Goal: Task Accomplishment & Management: Manage account settings

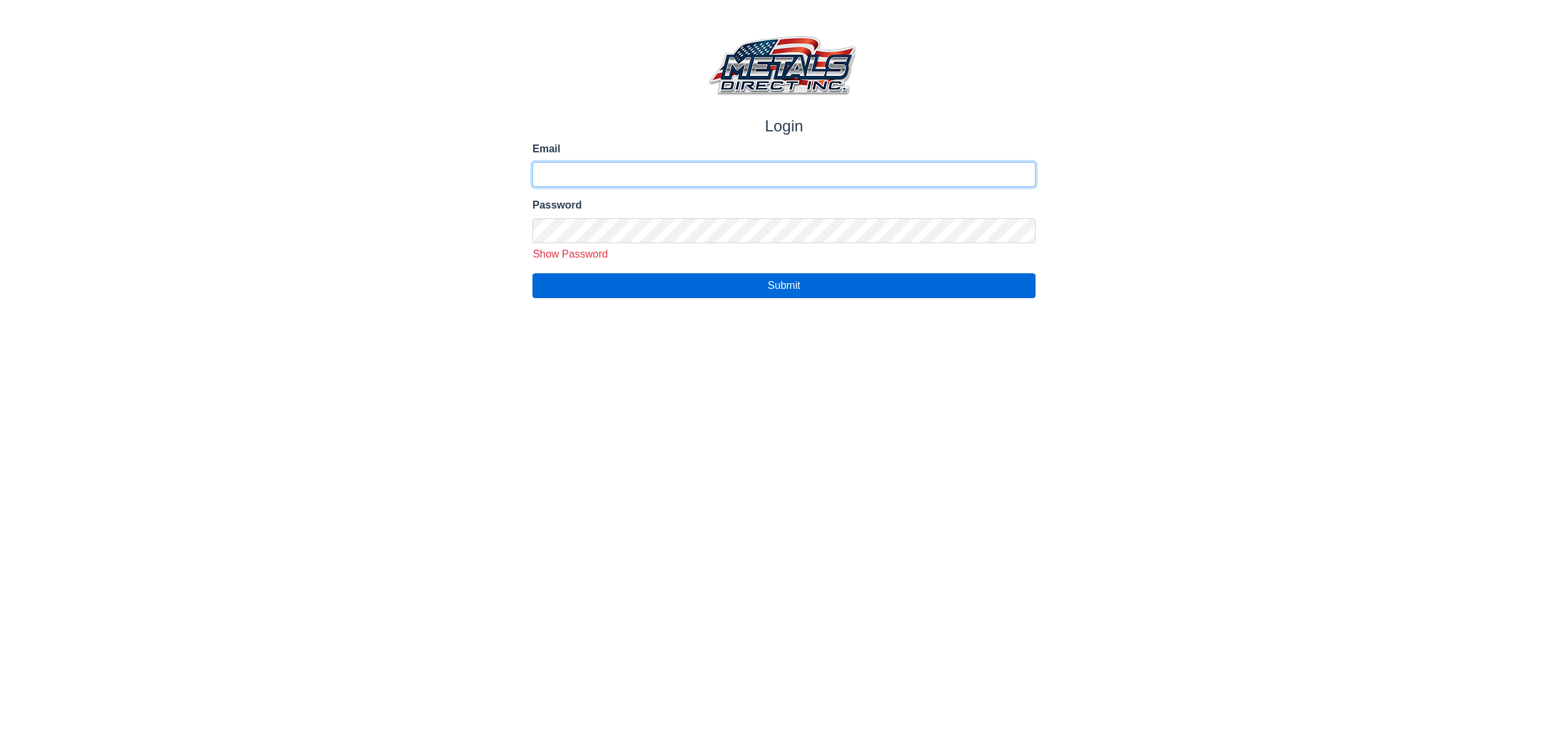
type input "**********"
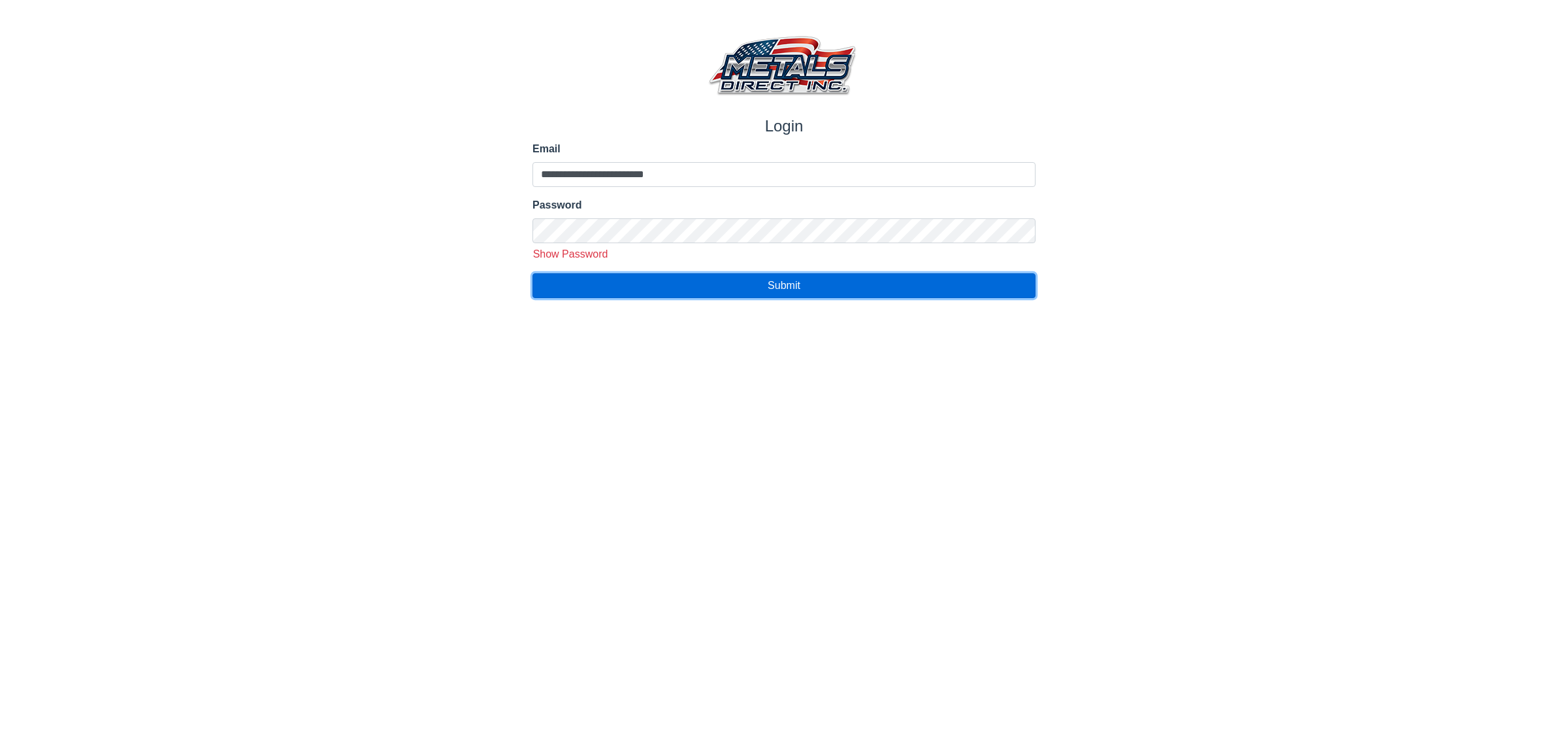
click at [623, 289] on button "Submit" at bounding box center [784, 286] width 503 height 25
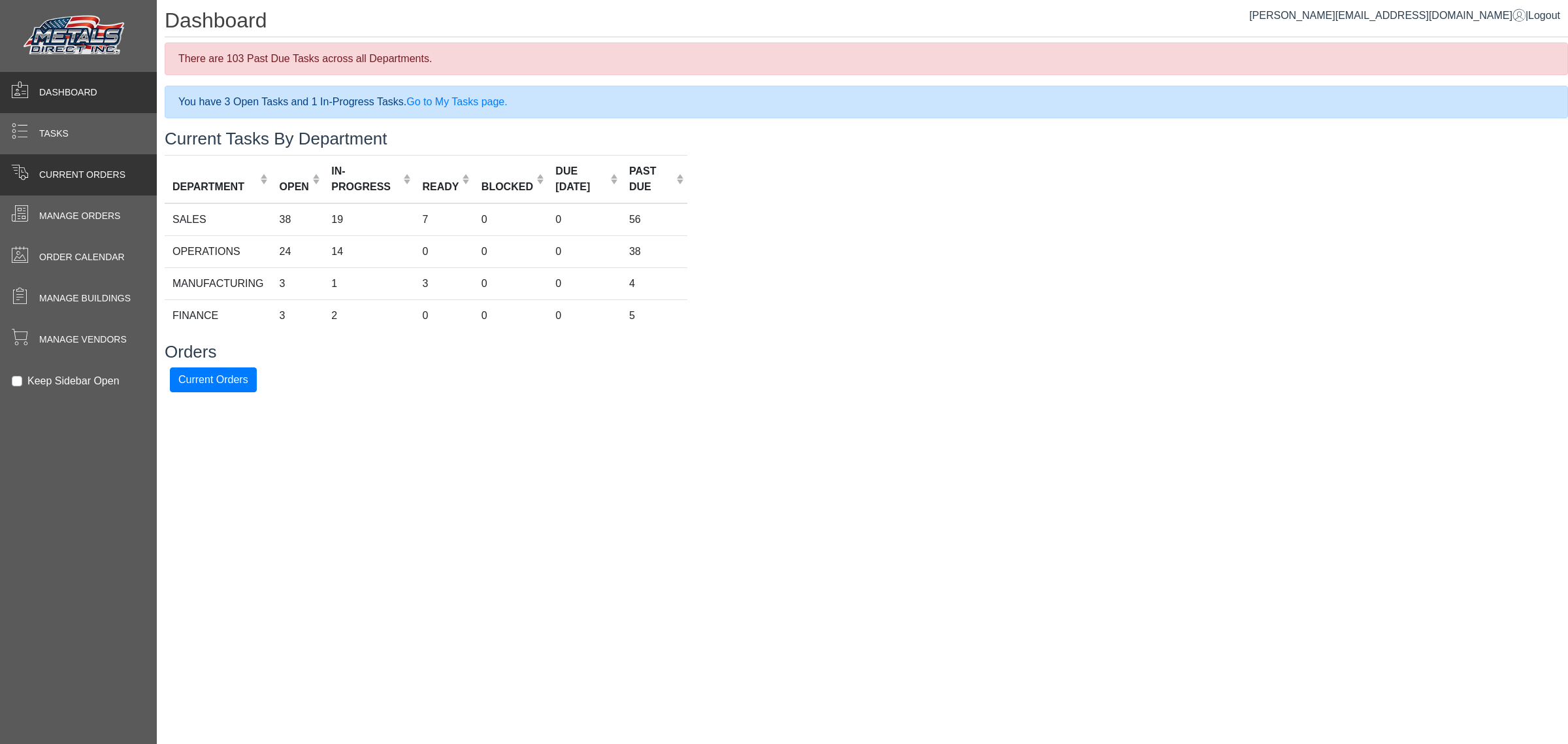
click at [14, 174] on span at bounding box center [20, 171] width 17 height 17
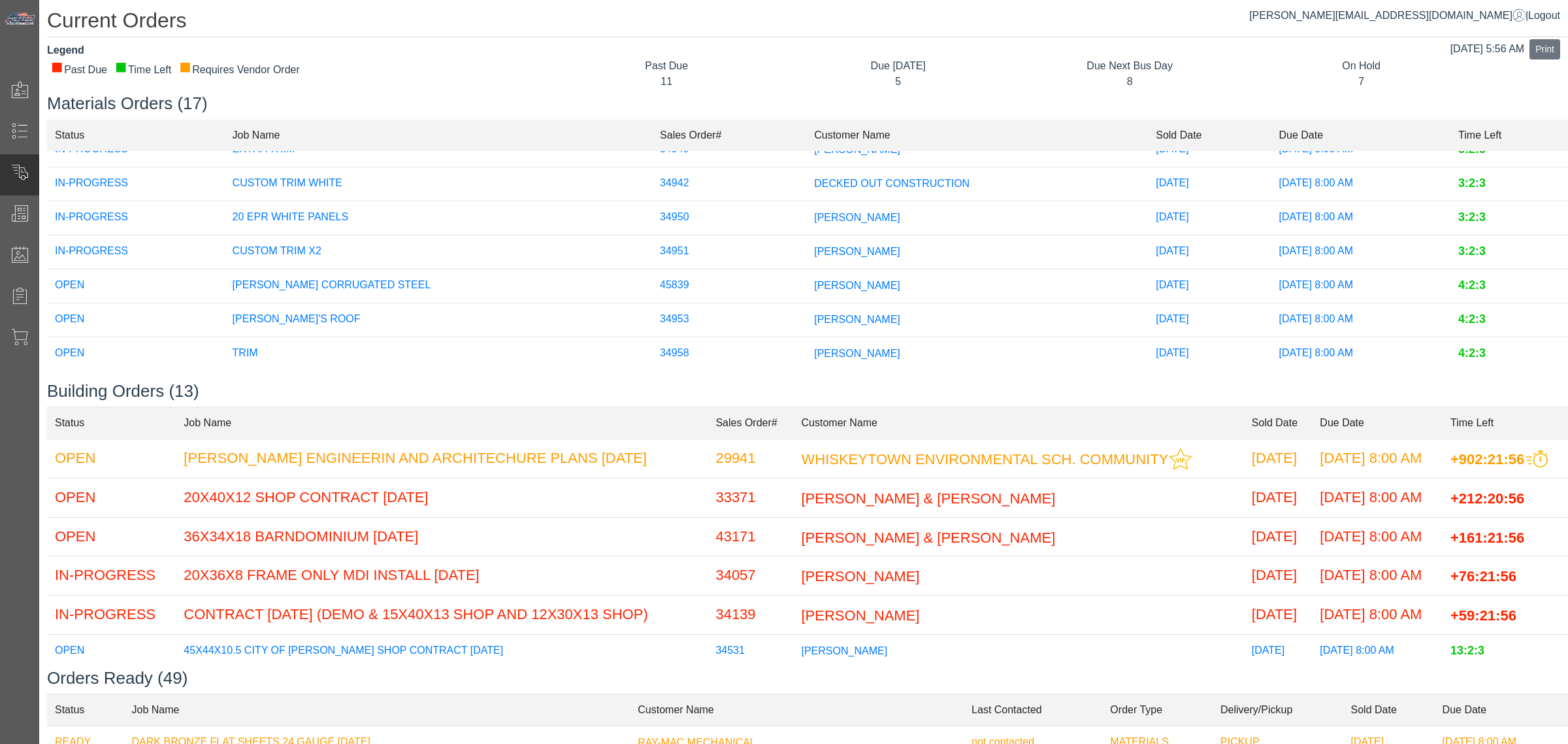
scroll to position [82, 0]
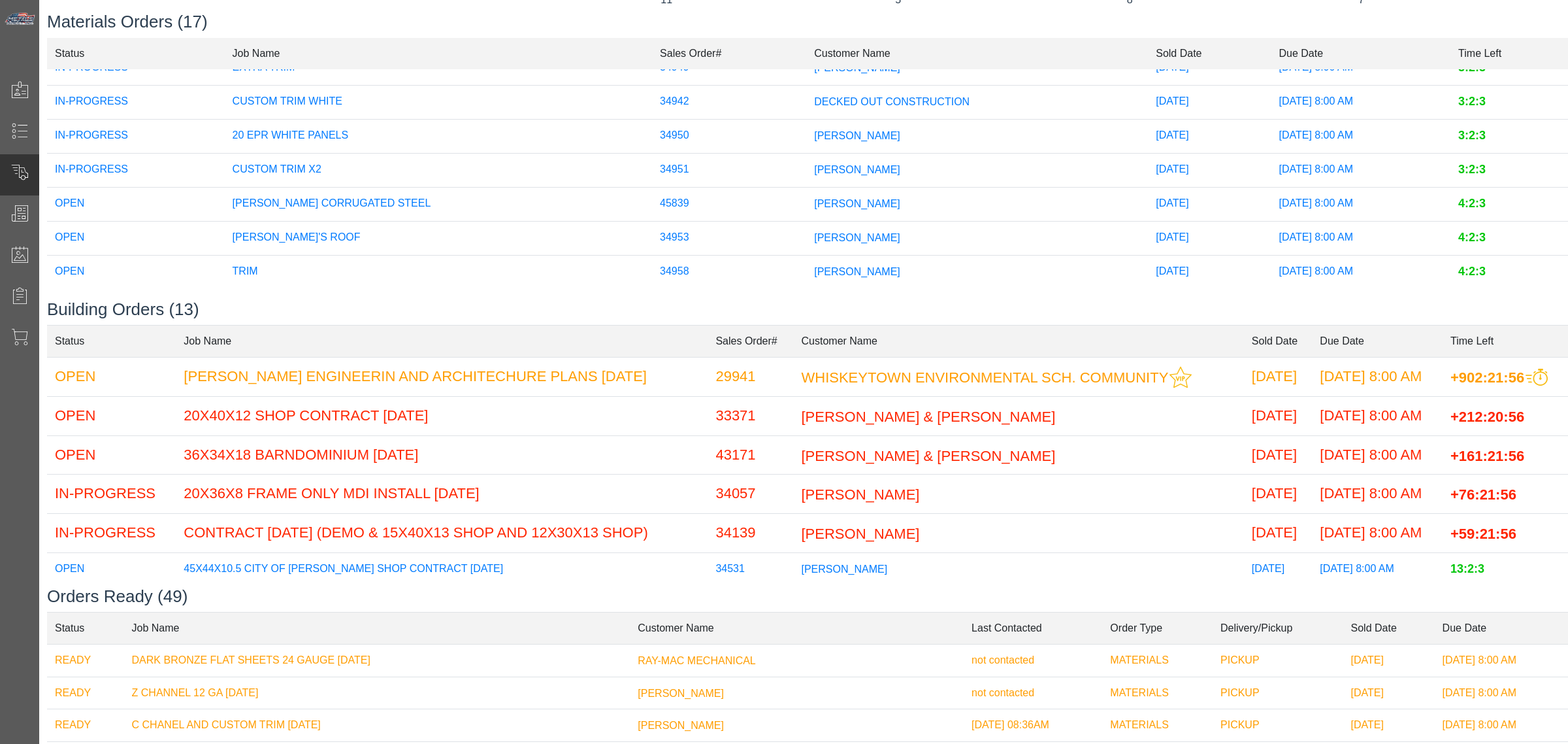
click at [814, 265] on span "[PERSON_NAME]" at bounding box center [857, 271] width 86 height 11
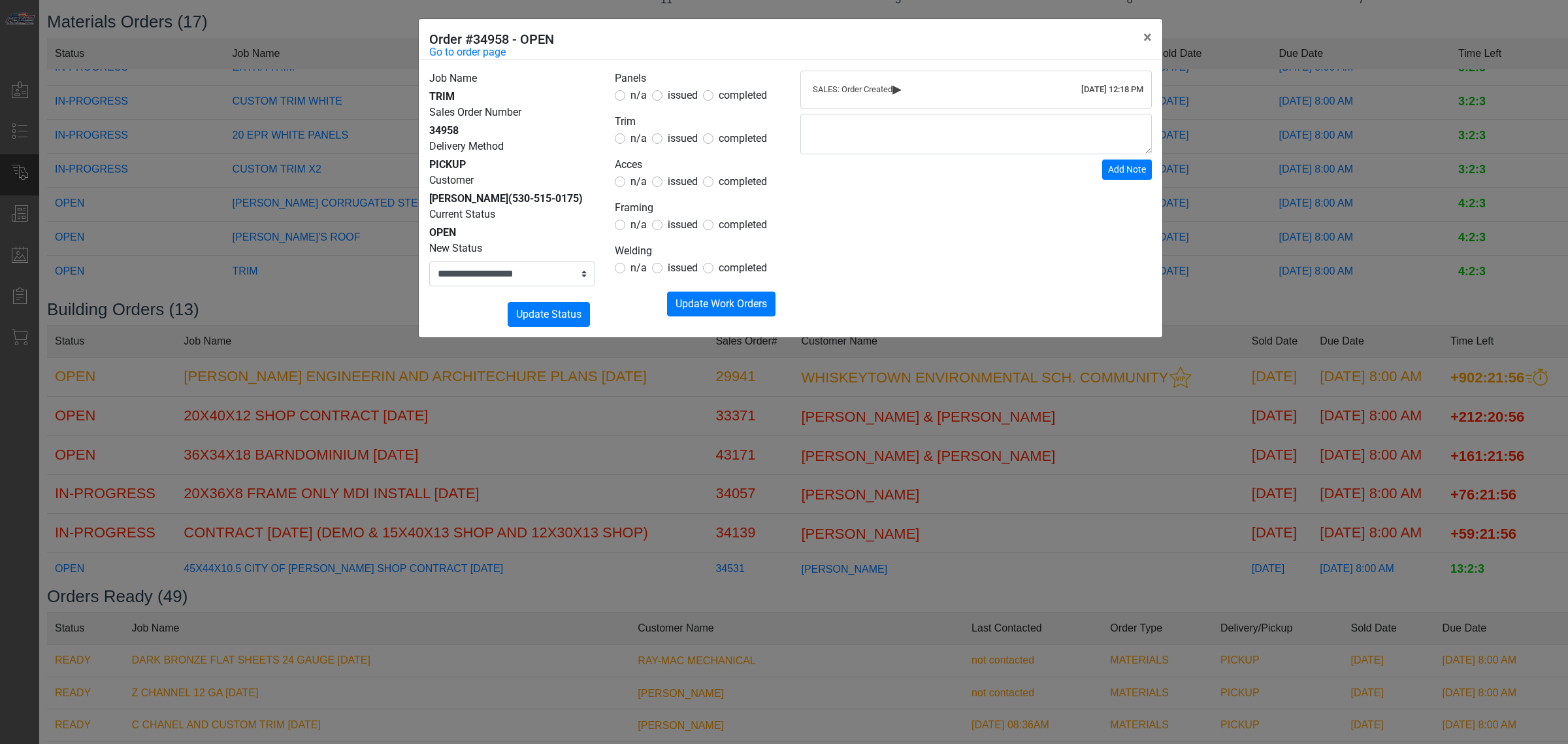
click at [681, 142] on span "issued" at bounding box center [683, 138] width 30 height 12
click at [634, 94] on span "n/a" at bounding box center [638, 95] width 16 height 12
click at [638, 187] on span "n/a" at bounding box center [638, 181] width 16 height 12
drag, startPoint x: 639, startPoint y: 224, endPoint x: 639, endPoint y: 239, distance: 15.0
click at [638, 224] on span "n/a" at bounding box center [638, 224] width 16 height 12
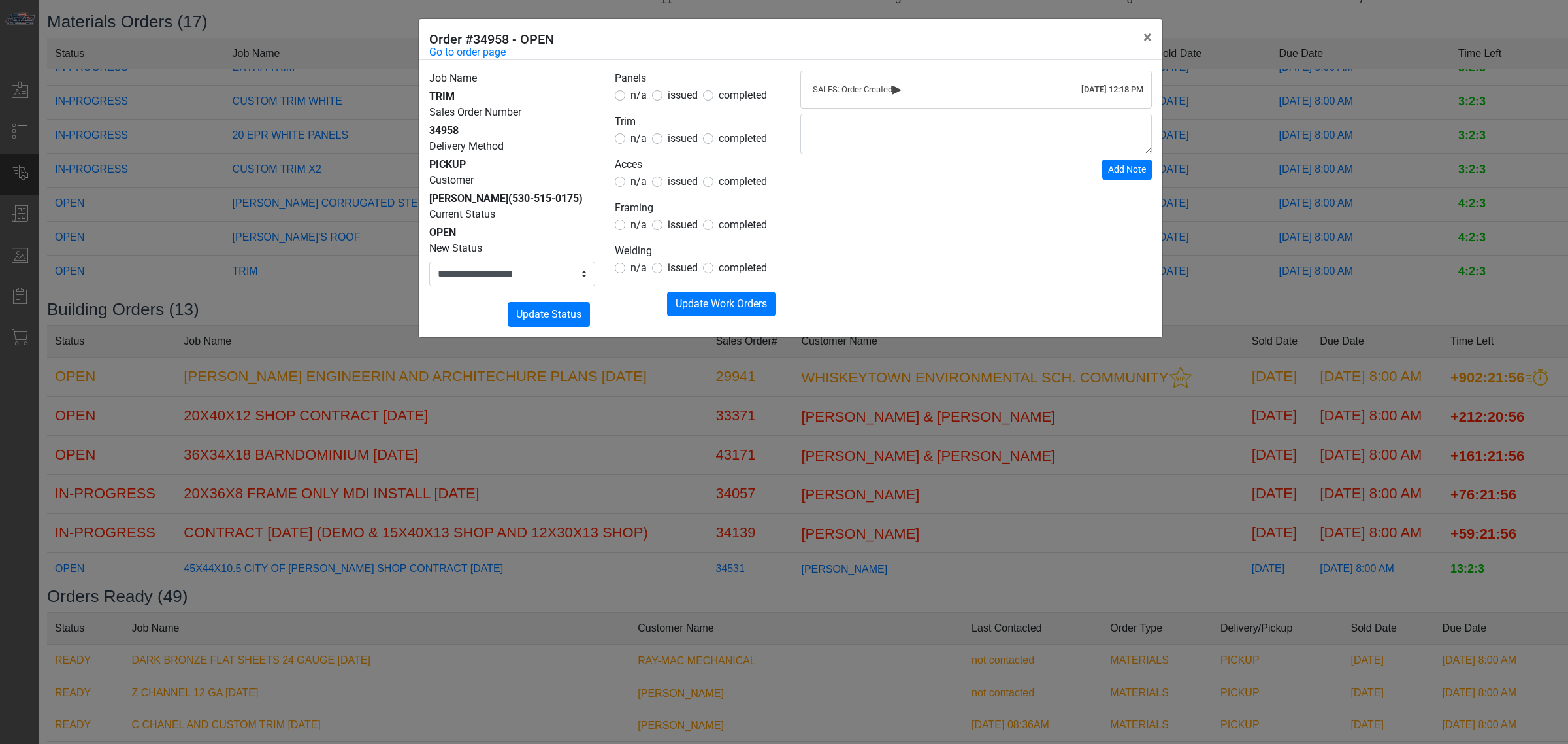
click at [634, 266] on span "n/a" at bounding box center [638, 267] width 16 height 12
click at [632, 268] on span "n/a" at bounding box center [638, 267] width 16 height 12
click at [638, 227] on span "n/a" at bounding box center [638, 224] width 16 height 12
click at [641, 178] on span "n/a" at bounding box center [638, 181] width 16 height 12
drag, startPoint x: 690, startPoint y: 305, endPoint x: 629, endPoint y: 288, distance: 63.3
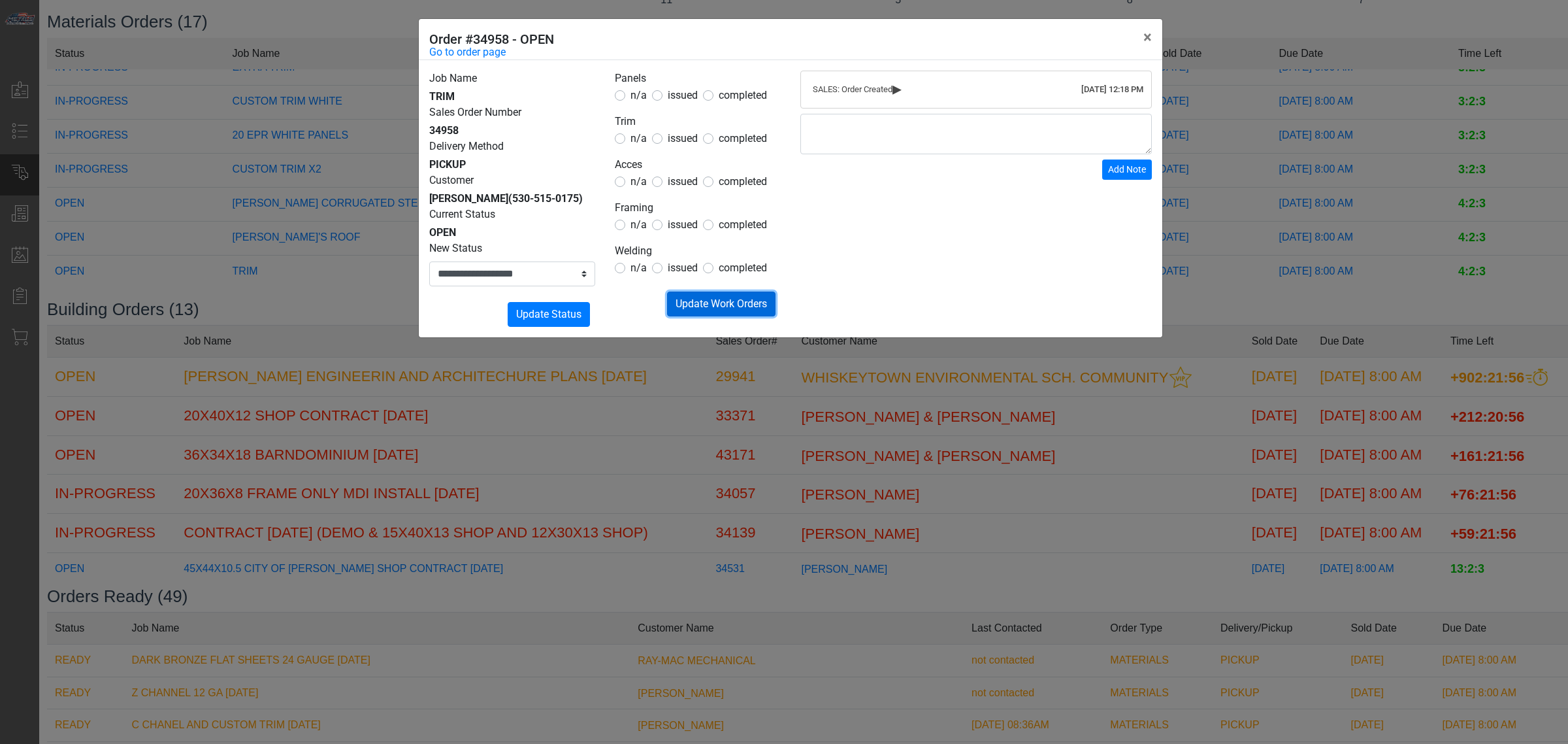
click at [690, 305] on span "Update Work Orders" at bounding box center [721, 303] width 92 height 12
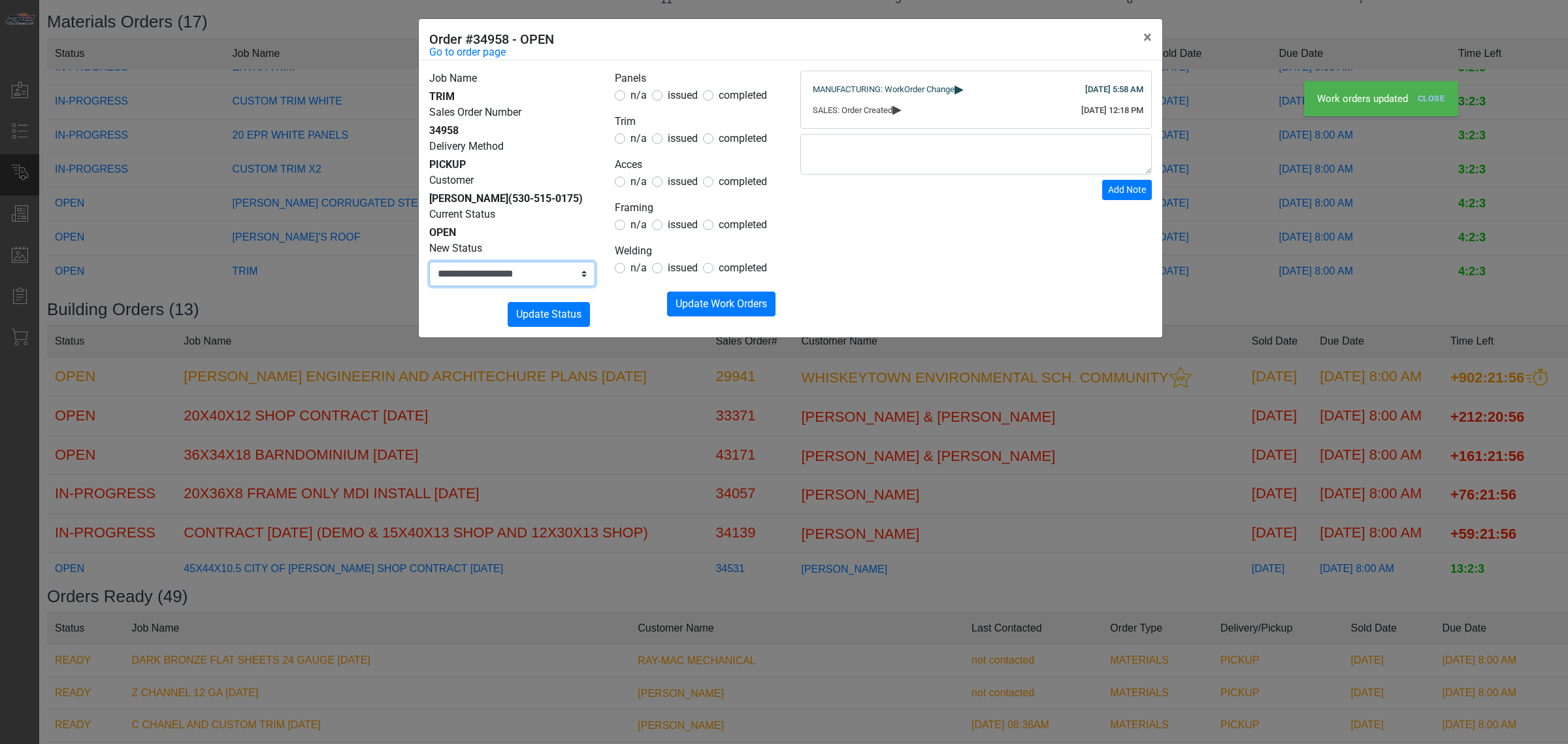
click at [557, 277] on select "**********" at bounding box center [511, 274] width 166 height 25
select select "**********"
click at [429, 261] on select "**********" at bounding box center [511, 274] width 166 height 25
click at [555, 325] on button "Submitting Update Status" at bounding box center [549, 314] width 82 height 25
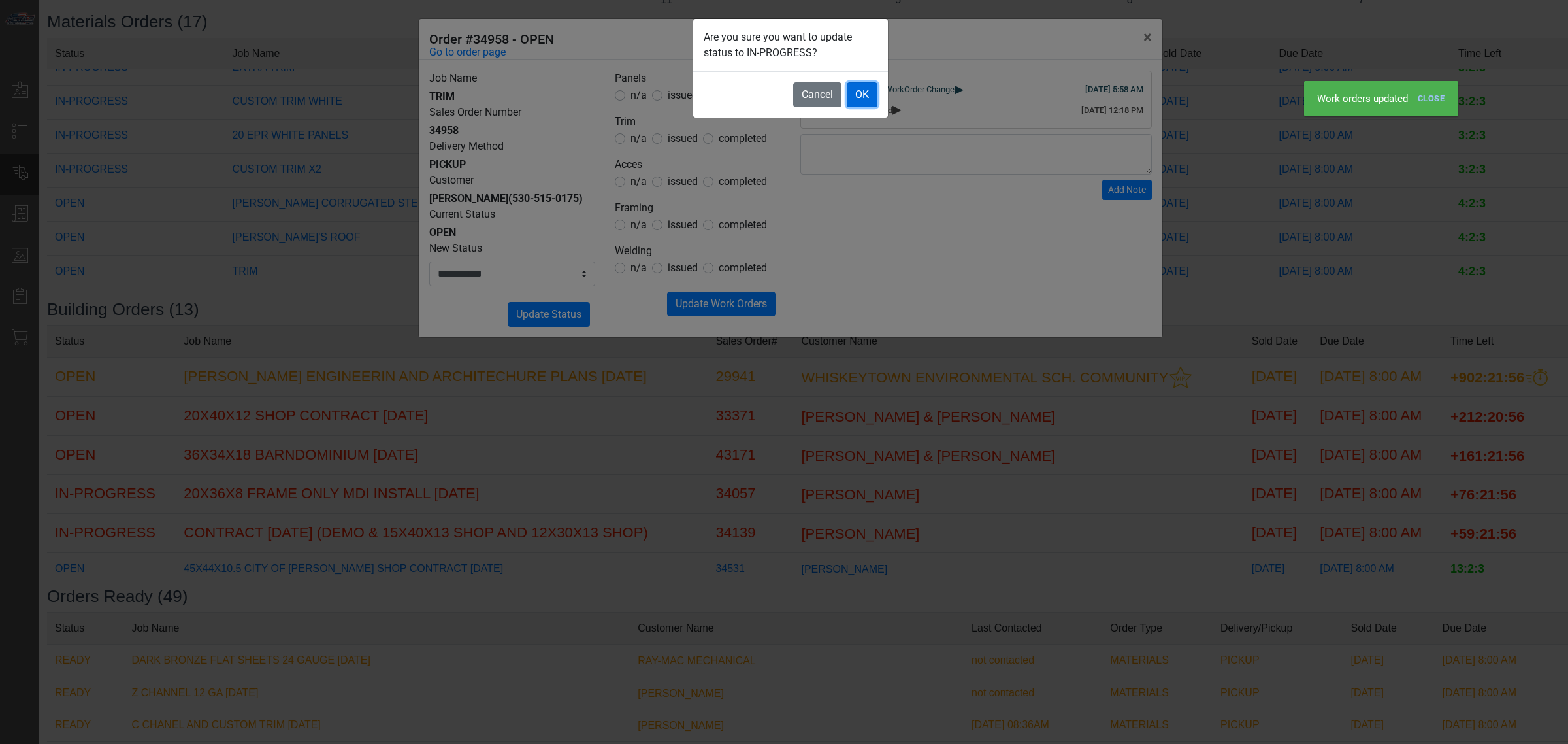
click at [869, 97] on button "OK" at bounding box center [862, 95] width 31 height 25
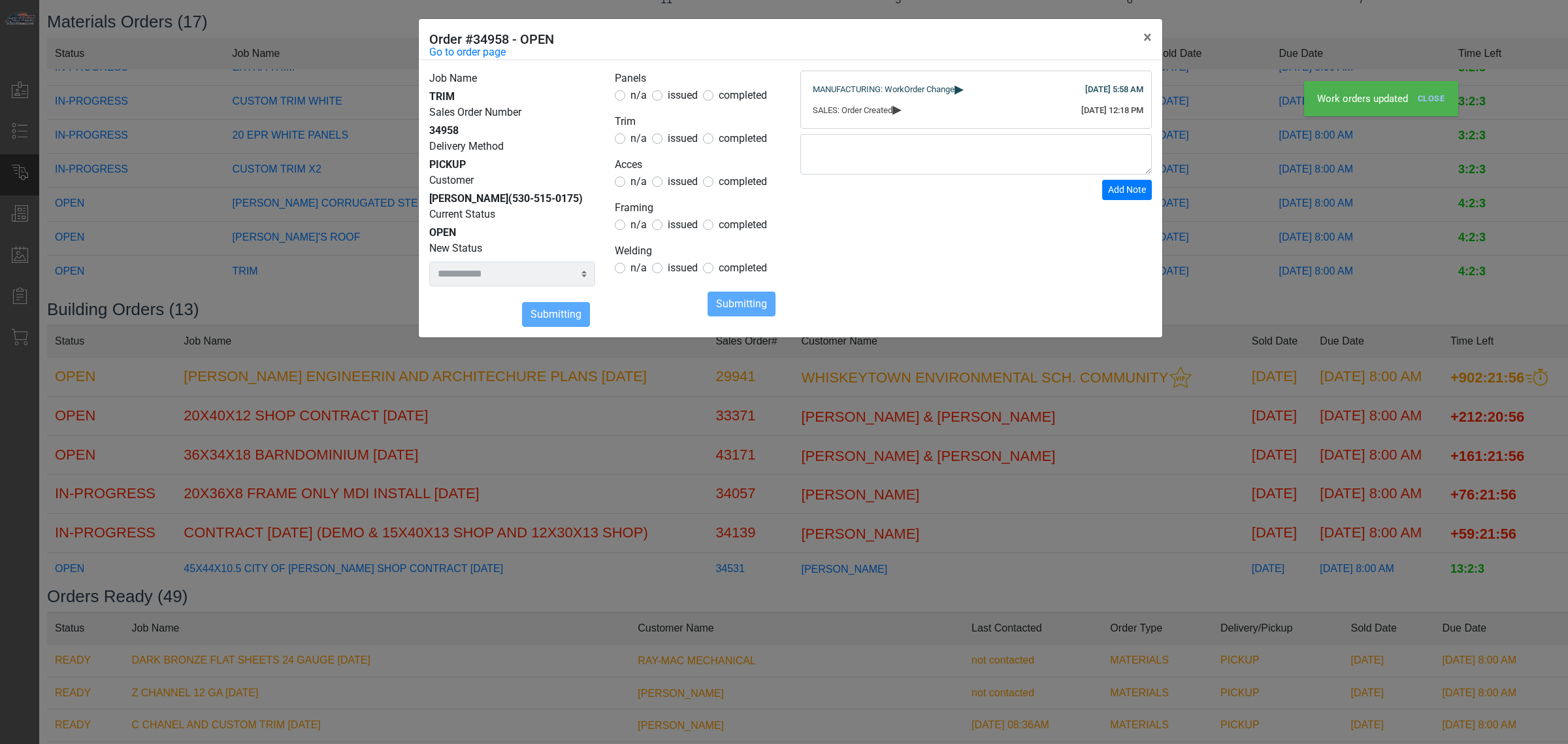
select select
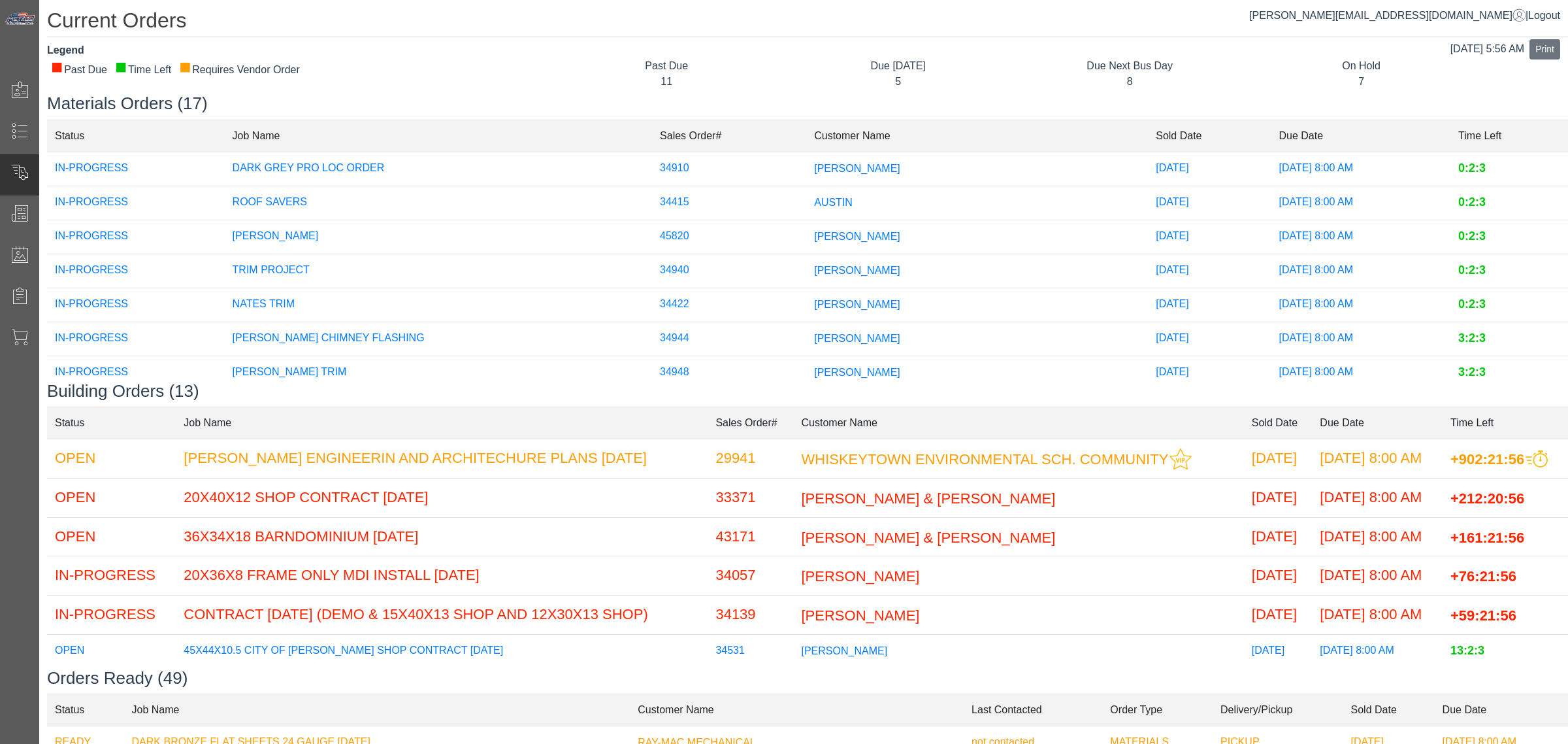
scroll to position [374, 0]
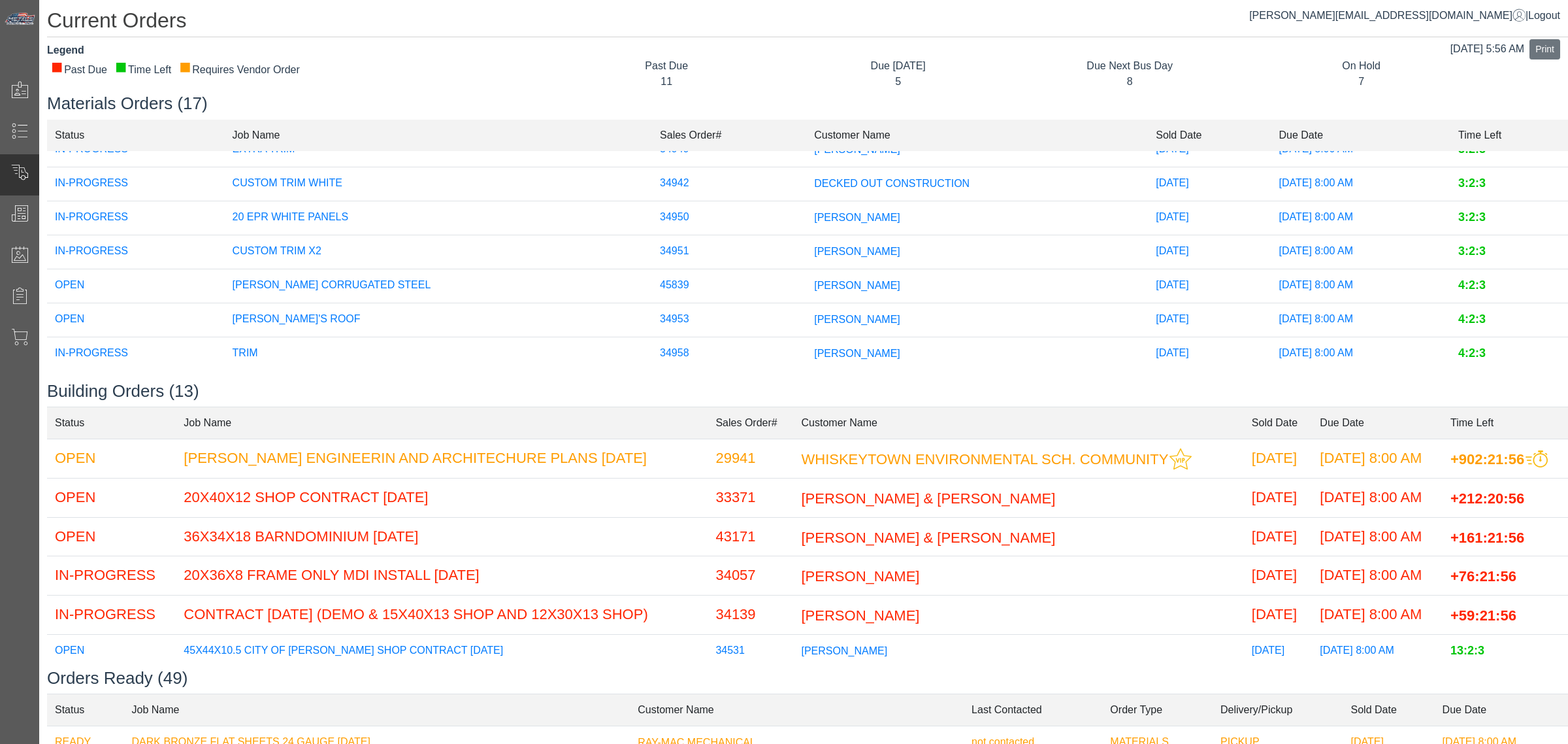
click at [806, 282] on td "[PERSON_NAME]" at bounding box center [977, 286] width 342 height 34
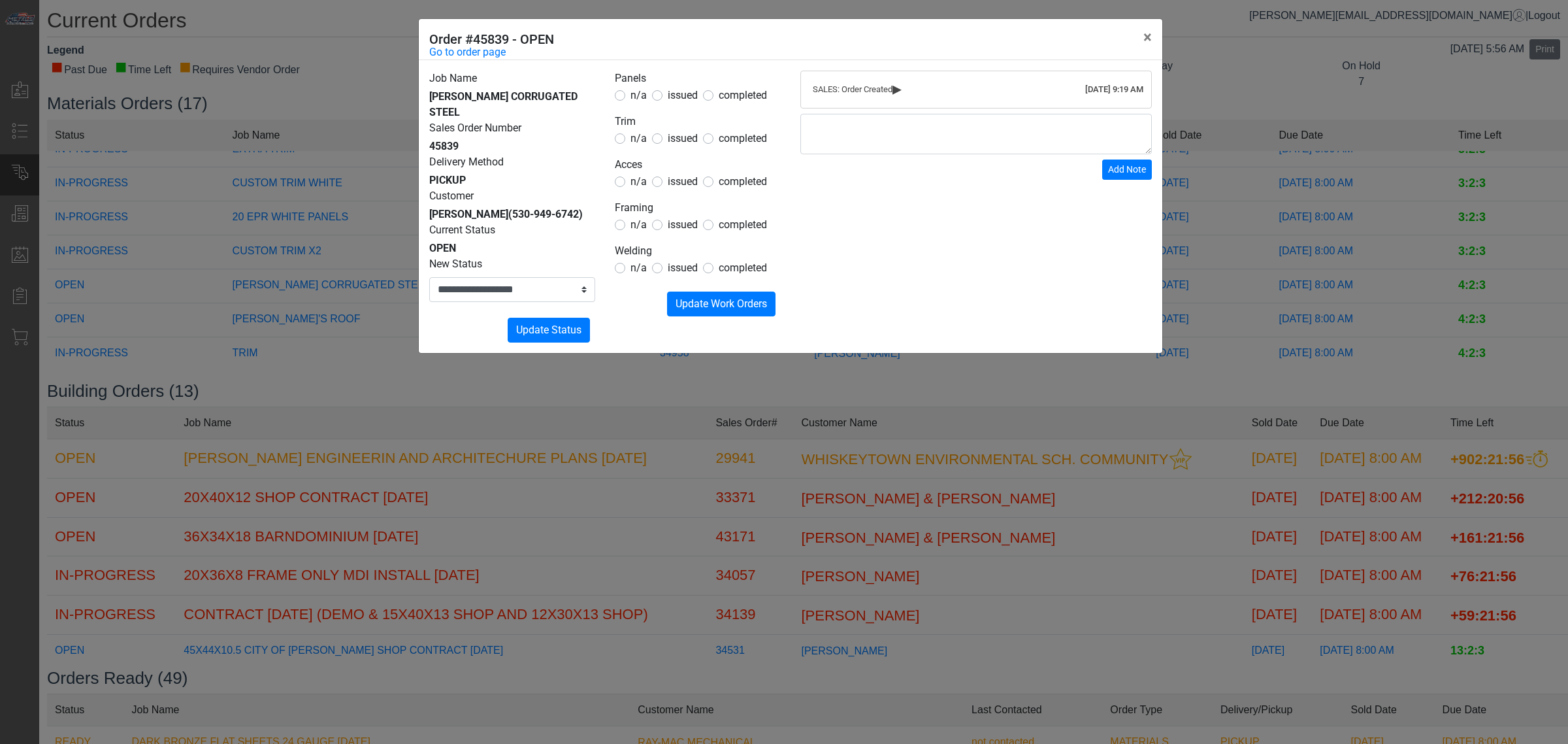
click at [762, 401] on div "**********" at bounding box center [784, 372] width 1568 height 744
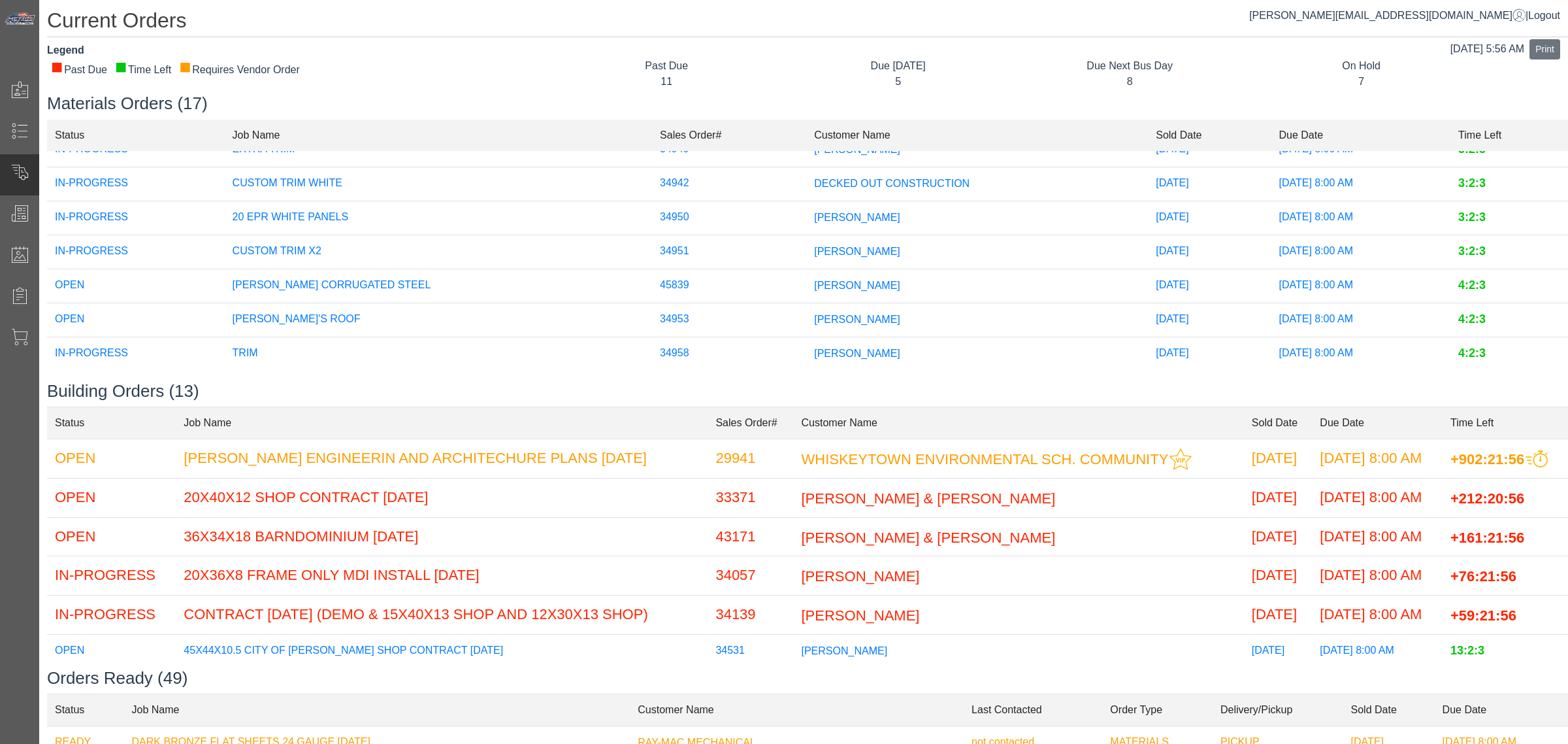
click at [814, 313] on span "[PERSON_NAME]" at bounding box center [857, 319] width 86 height 11
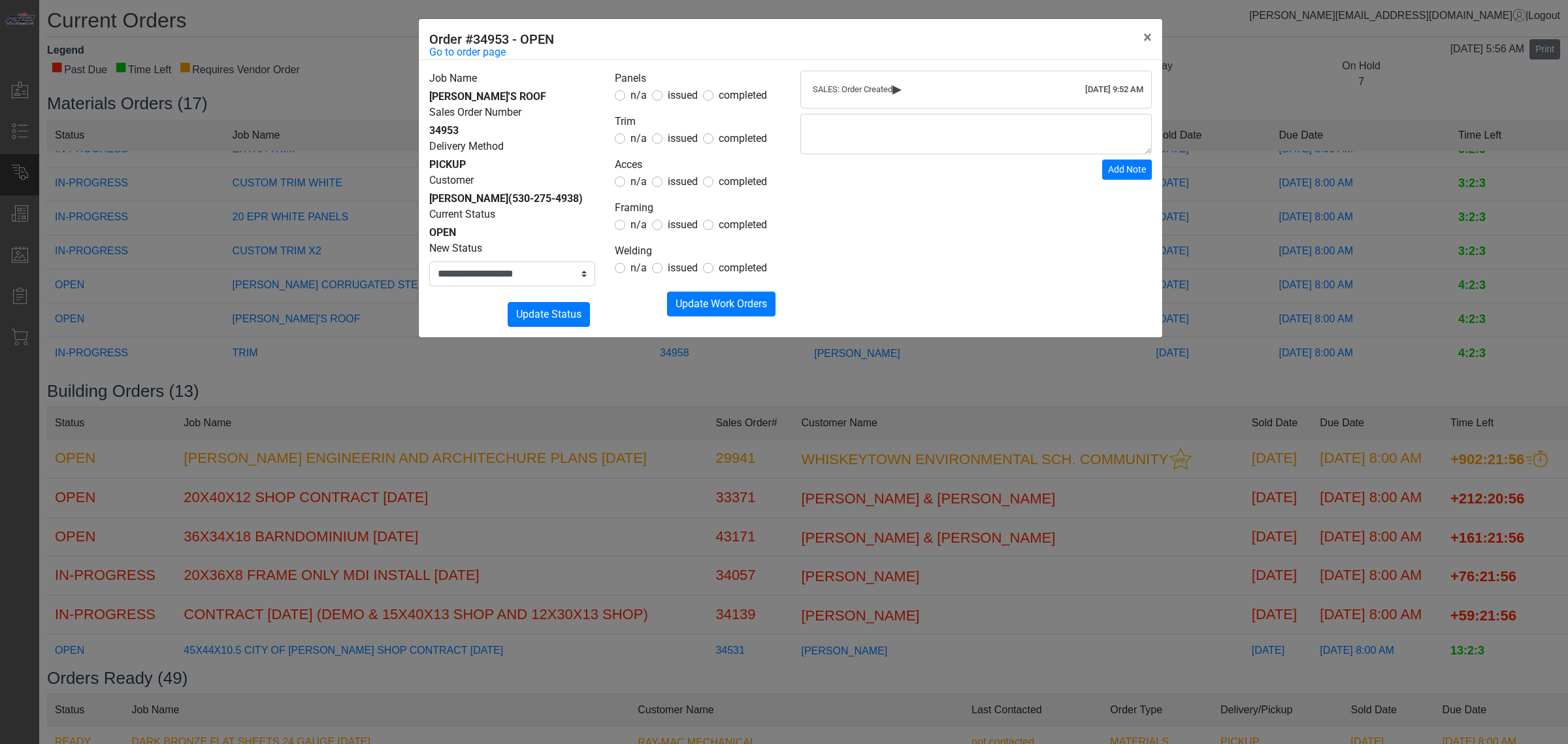
click at [801, 387] on div "**********" at bounding box center [784, 372] width 1568 height 744
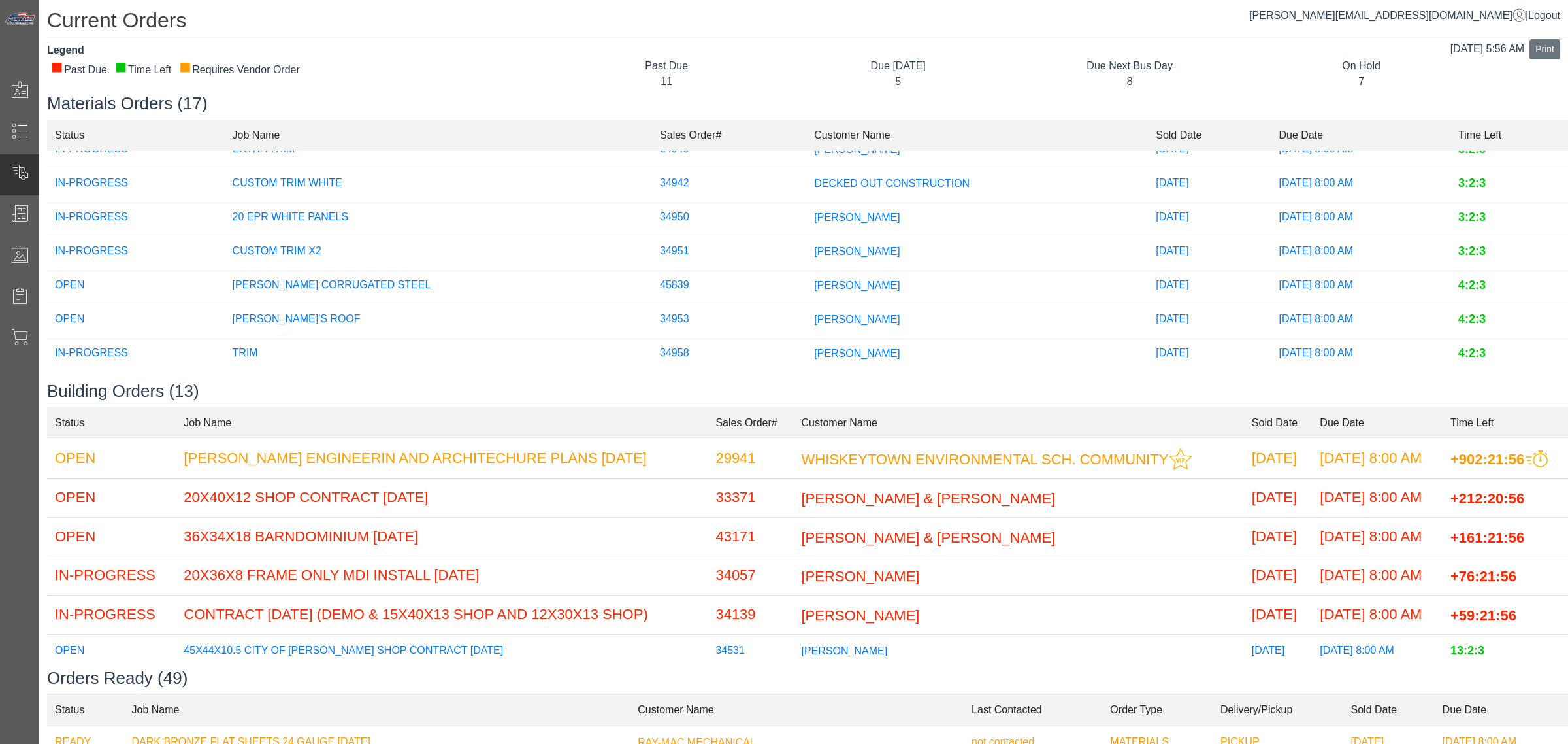
click at [715, 303] on td "34953" at bounding box center [729, 320] width 155 height 34
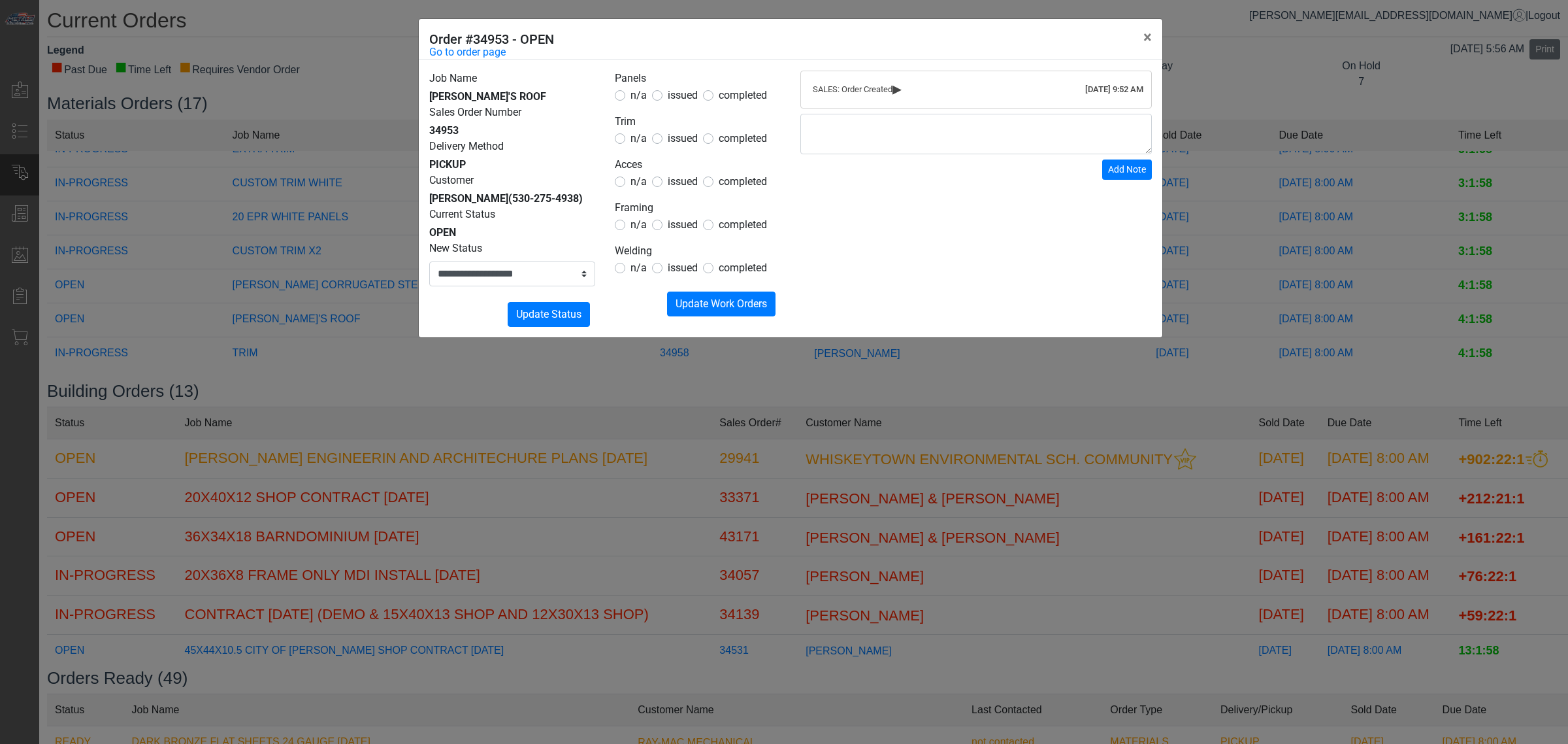
drag, startPoint x: 635, startPoint y: 353, endPoint x: 550, endPoint y: 368, distance: 86.3
click at [621, 365] on div "**********" at bounding box center [784, 372] width 1568 height 744
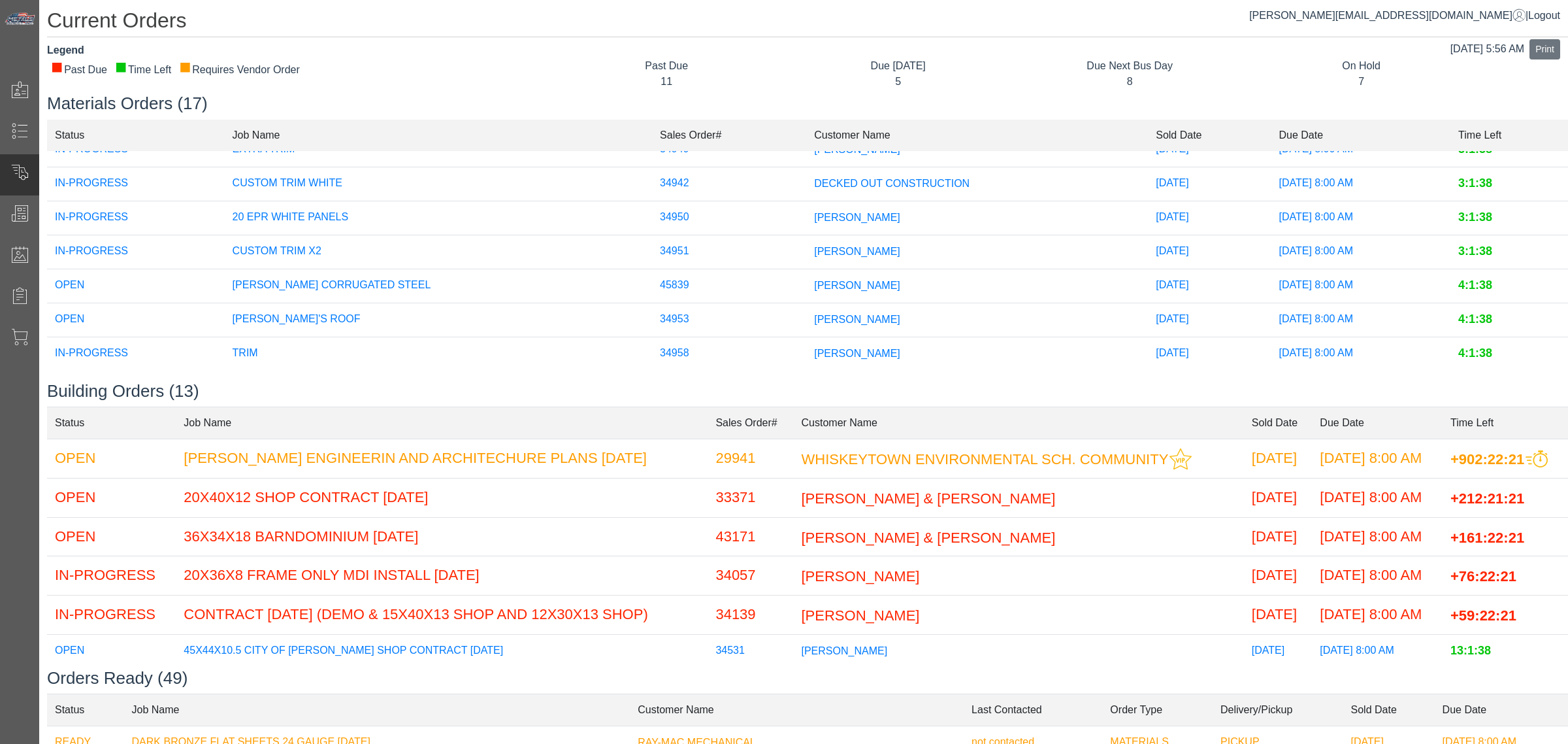
click at [733, 82] on div "11" at bounding box center [667, 82] width 212 height 16
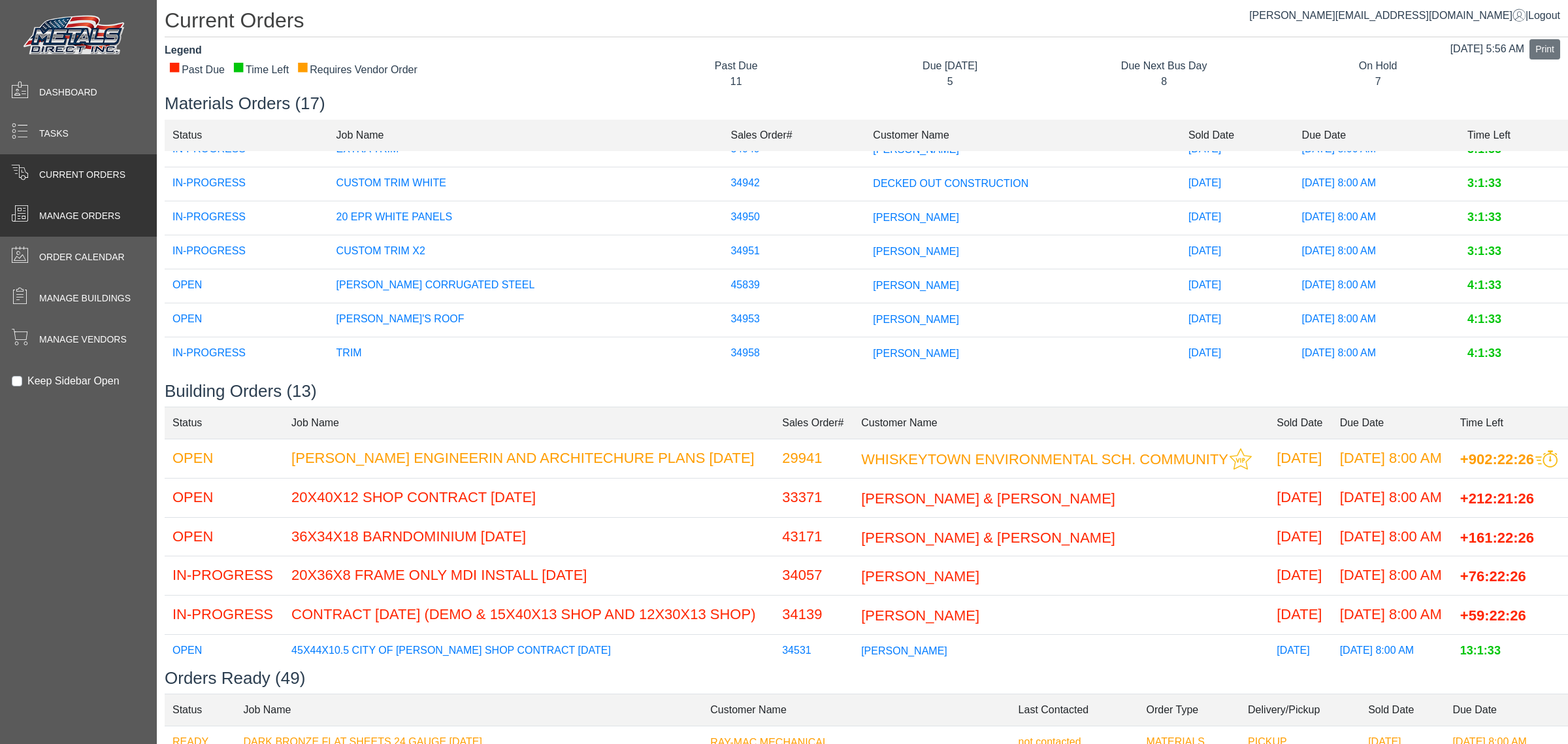
click at [48, 226] on div "Manage Orders" at bounding box center [78, 216] width 156 height 41
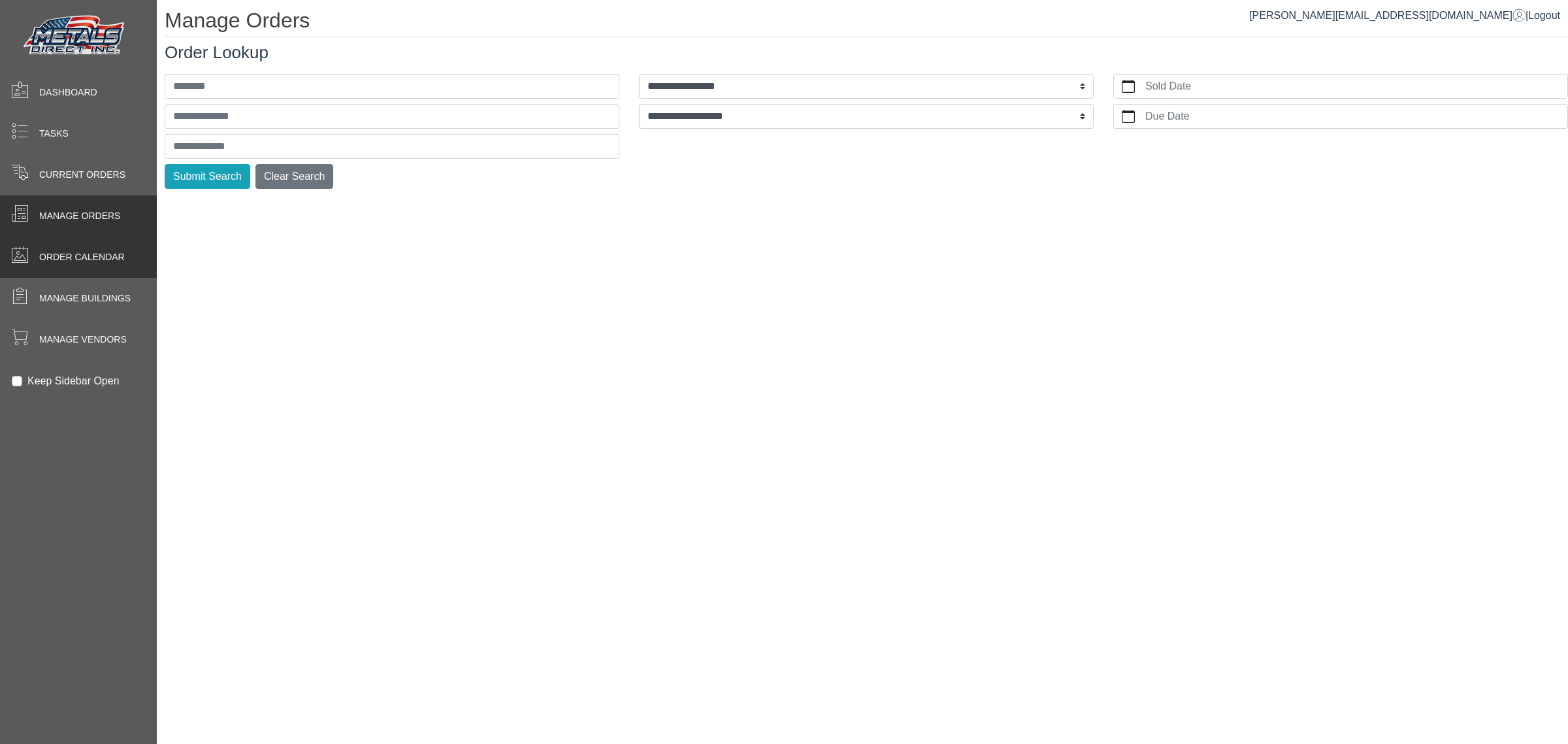
click at [88, 253] on span "Order Calendar" at bounding box center [81, 257] width 85 height 14
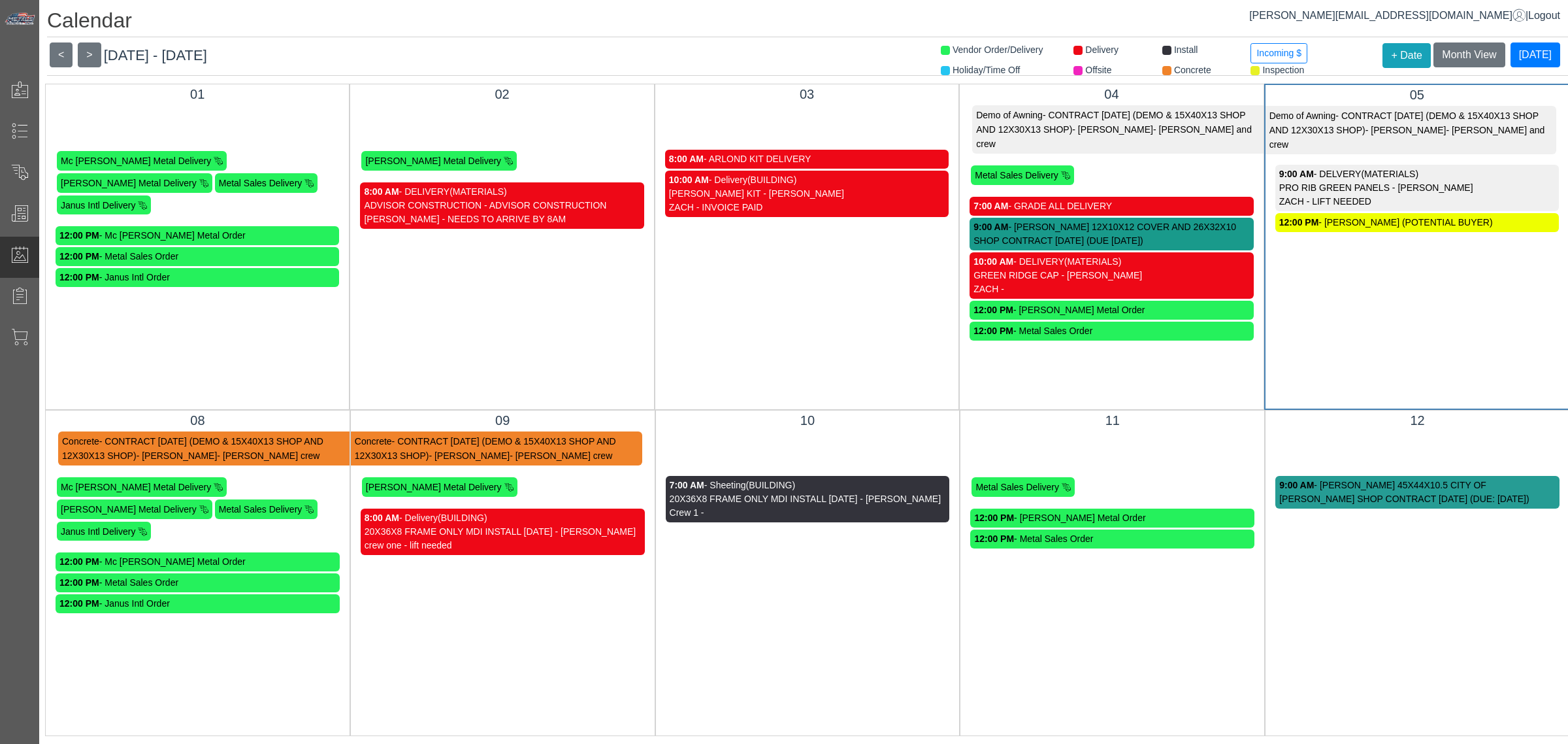
click at [1402, 141] on div "Demo of Awning - CONTRACT [DATE] (DEMO & 15X40X13 SHOP AND 12X30X13 SHOP) - [PE…" at bounding box center [1417, 169] width 284 height 126
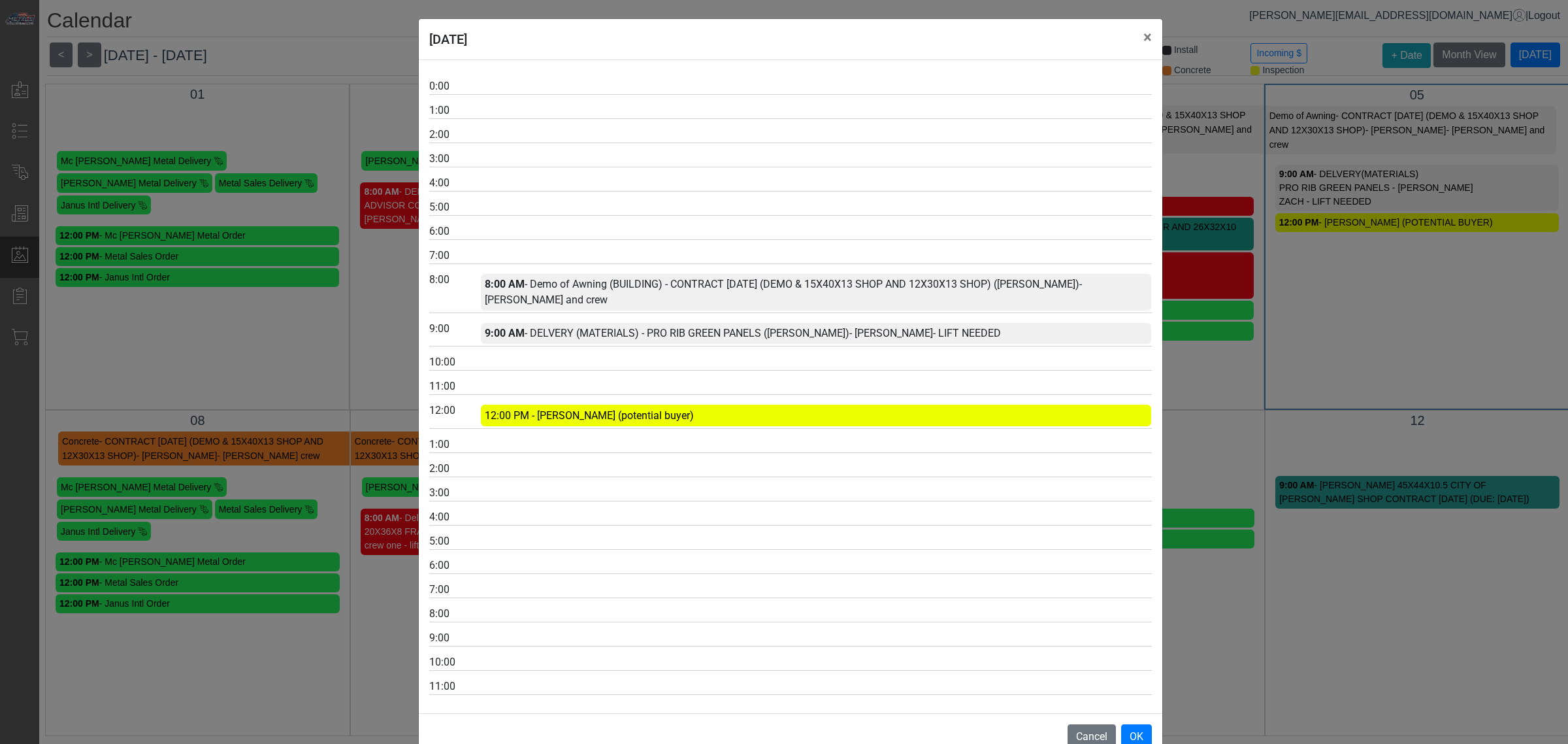
click at [1410, 408] on div "[DATE] × 0:00 1:00 2:00 3:00 4:00 5:00 6:00 7:00 8:00 8:00 AM - Demo of Awning …" at bounding box center [784, 372] width 1568 height 744
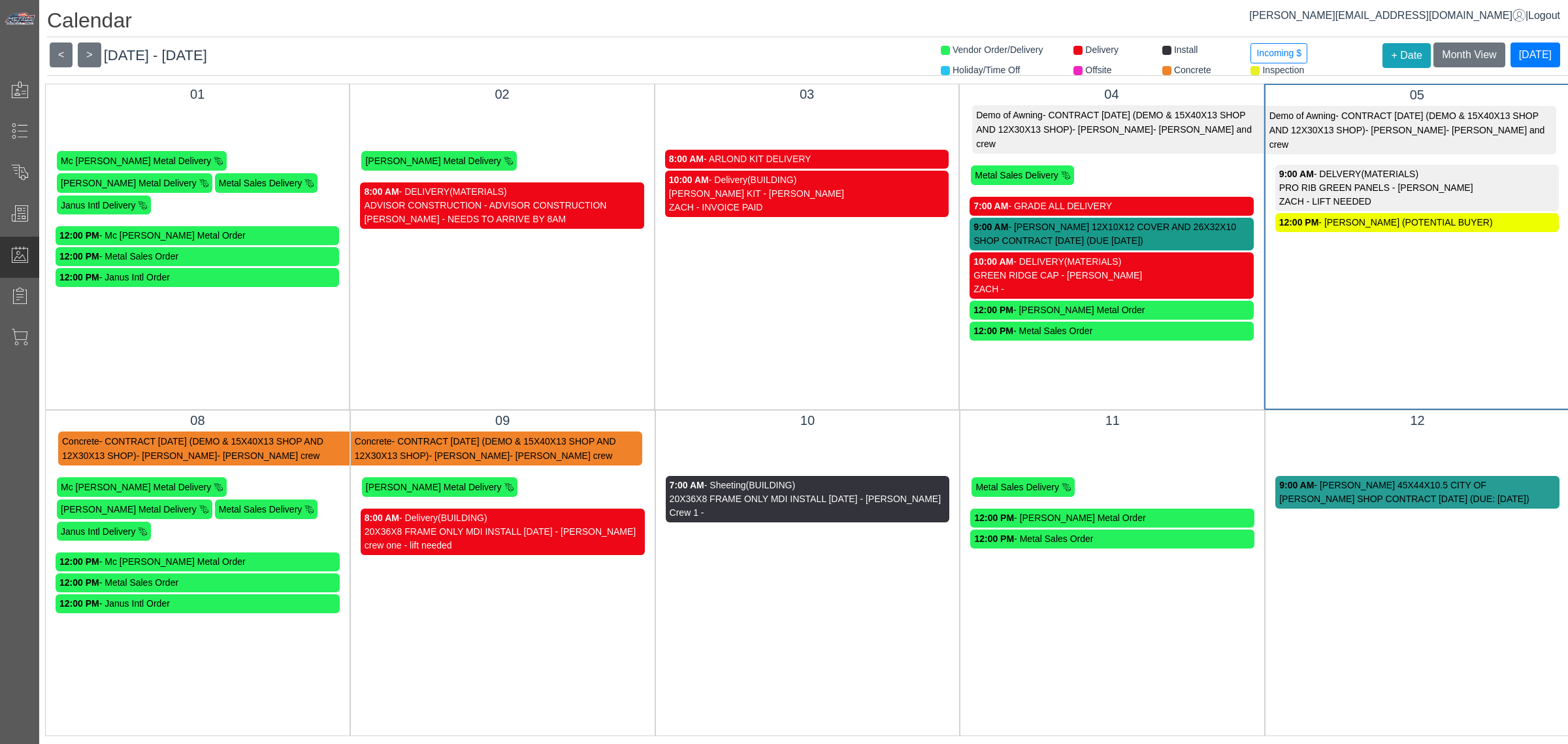
click at [1346, 181] on div "PRO RIB GREEN PANELS - [PERSON_NAME]" at bounding box center [1417, 187] width 275 height 14
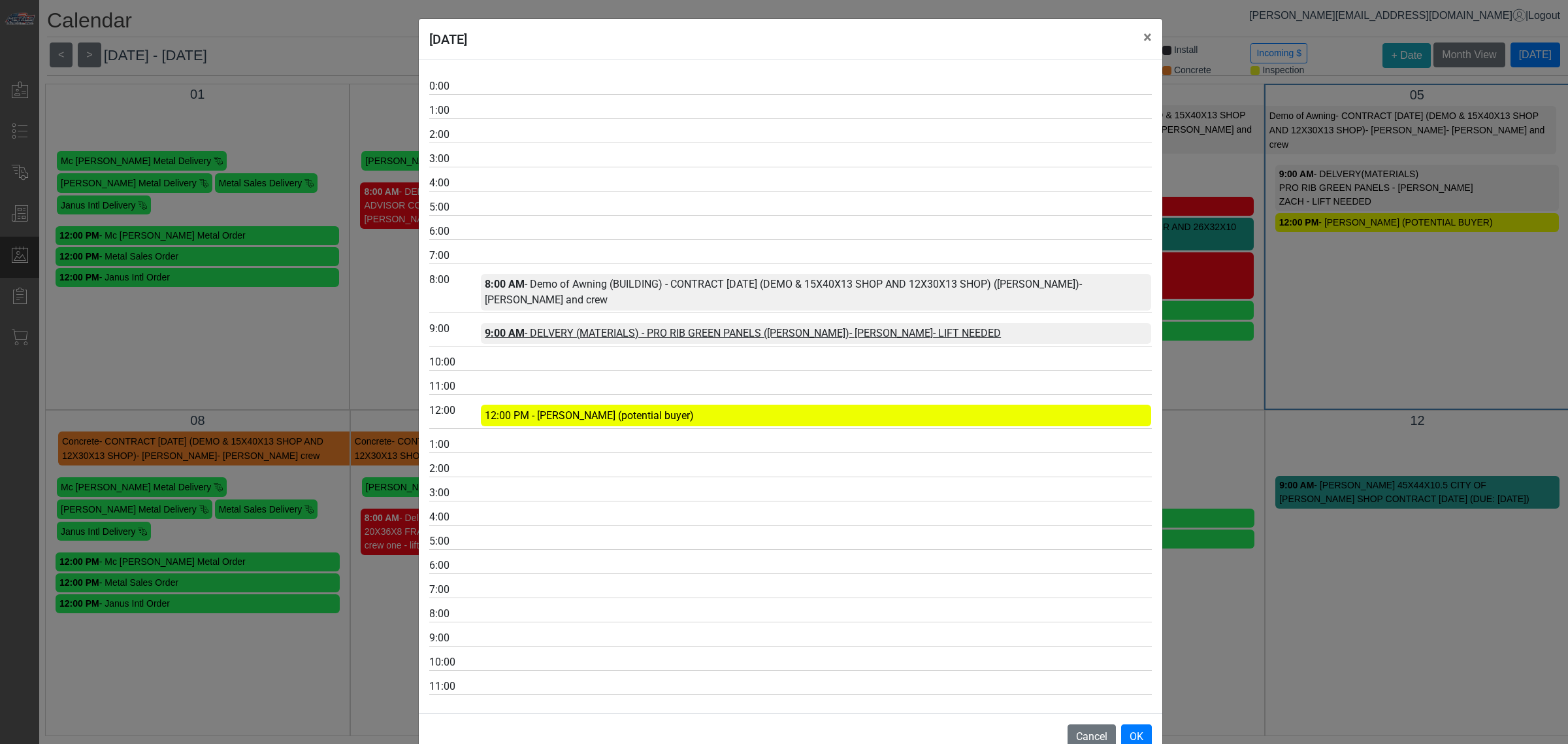
click at [596, 327] on link "9:00 AM - DELVERY (MATERIALS) - PRO RIB GREEN PANELS ([PERSON_NAME]) - [PERSON_…" at bounding box center [743, 333] width 516 height 12
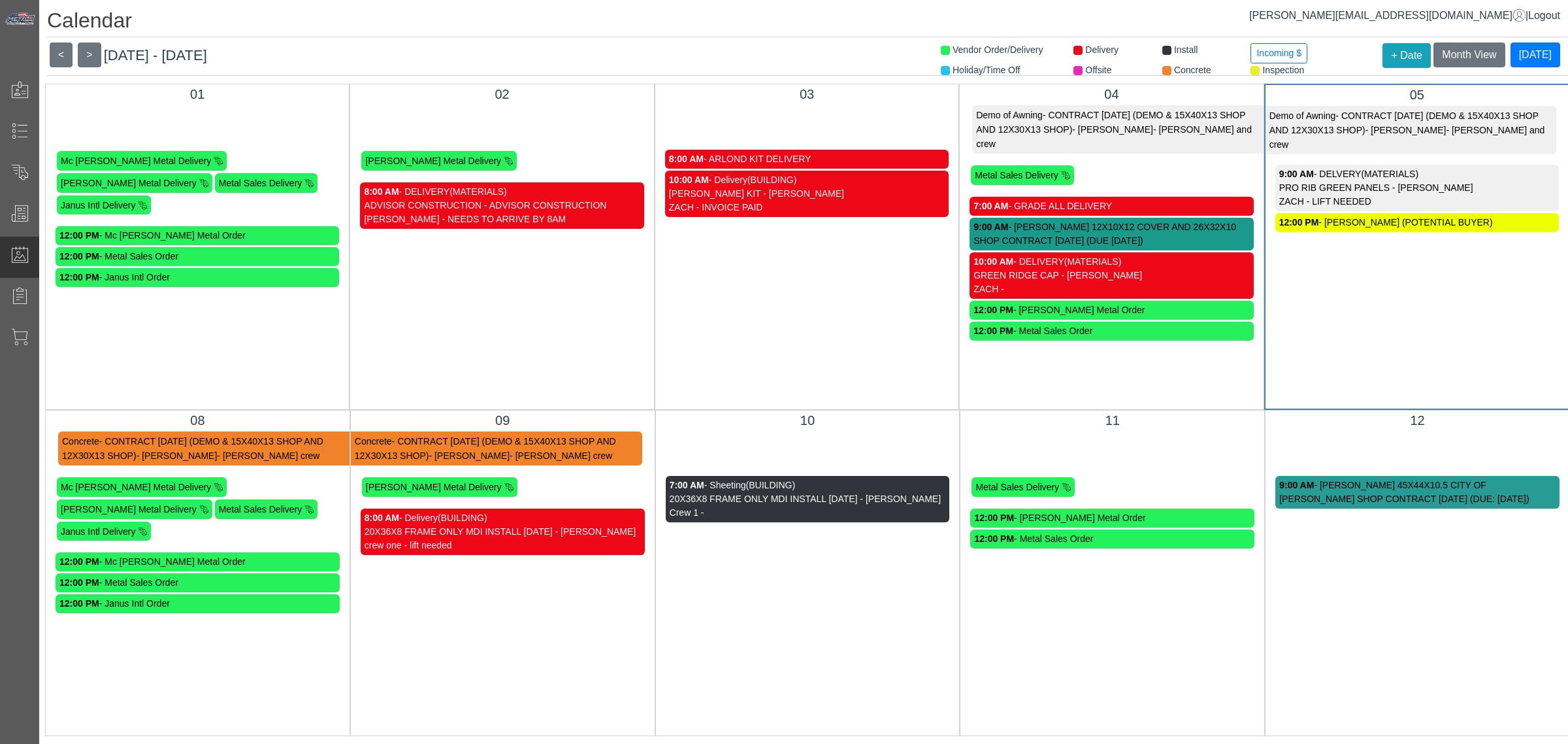
click at [1381, 216] on div "12:00 PM - [PERSON_NAME] (POTENTIAL BUYER)" at bounding box center [1417, 222] width 275 height 14
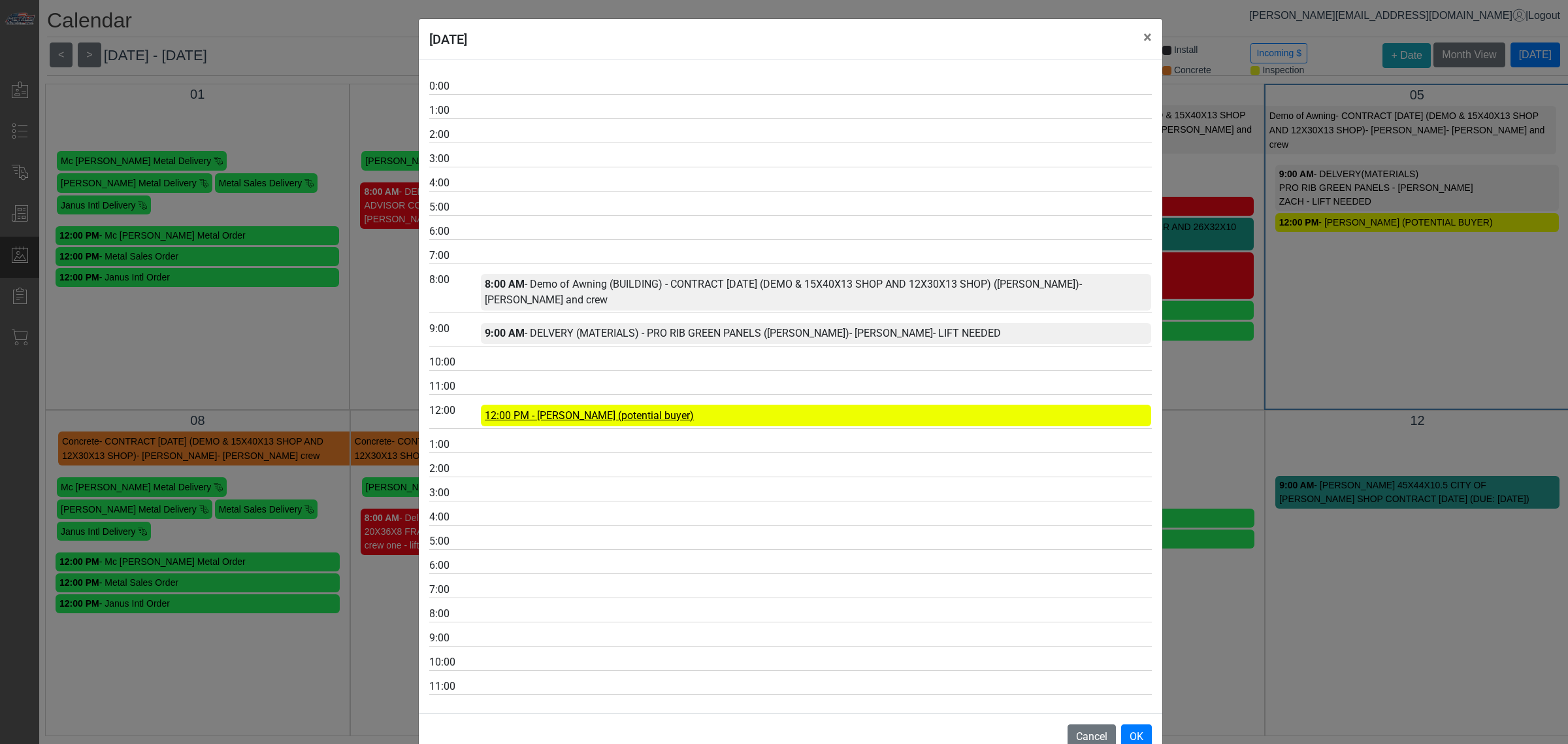
click at [647, 409] on span "12:00 PM - [PERSON_NAME] (potential buyer)" at bounding box center [589, 415] width 209 height 12
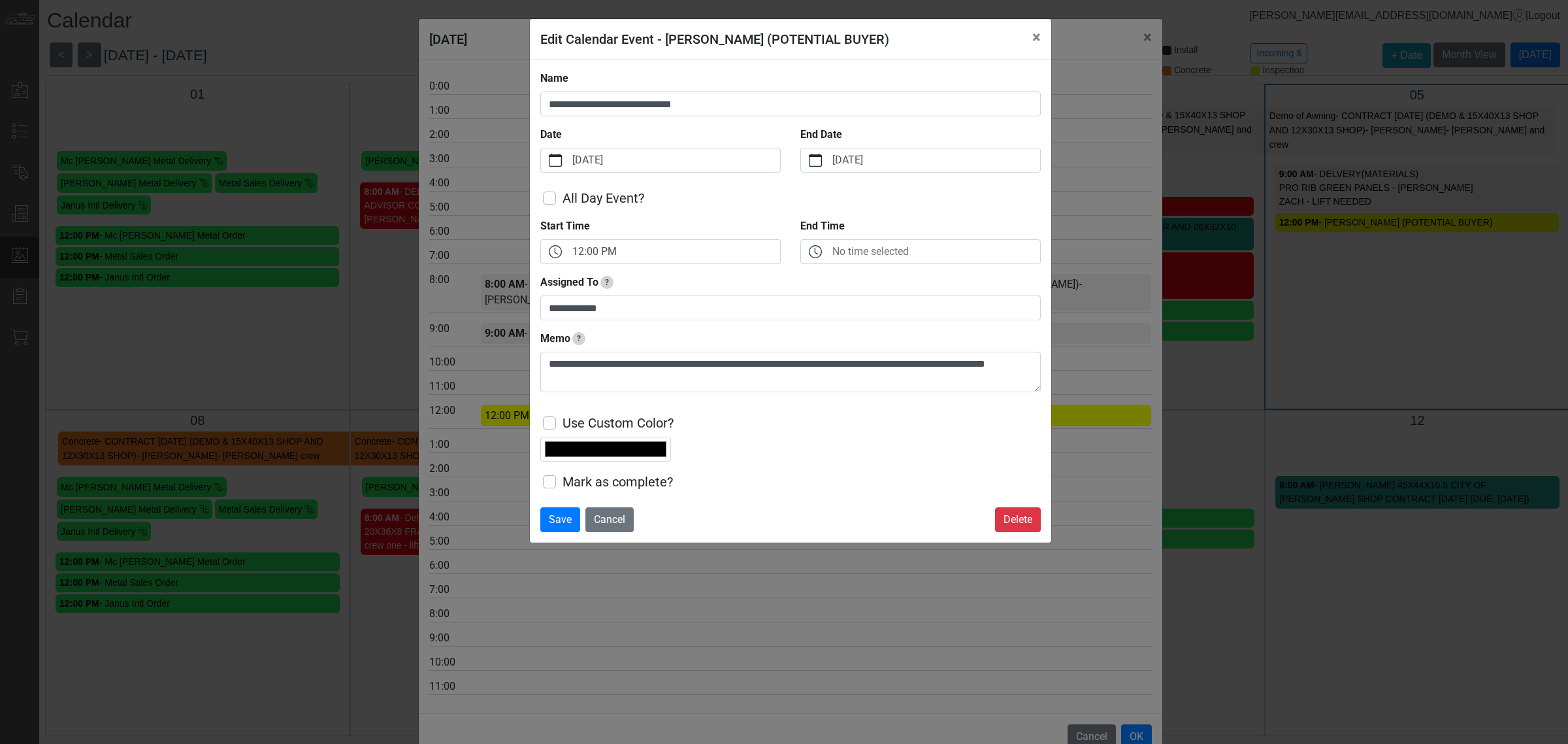
click at [1146, 524] on div "**********" at bounding box center [784, 372] width 1568 height 744
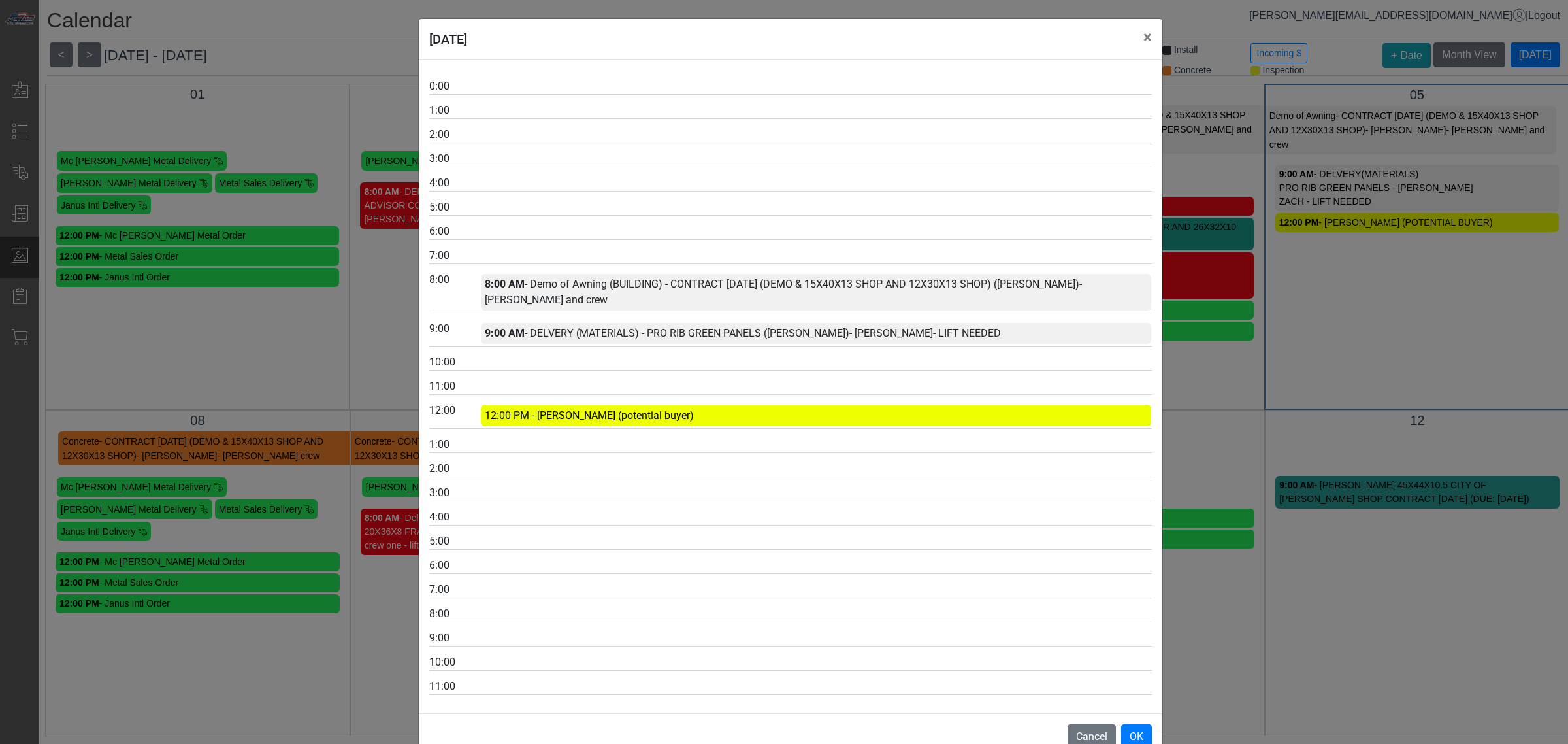
scroll to position [6, 0]
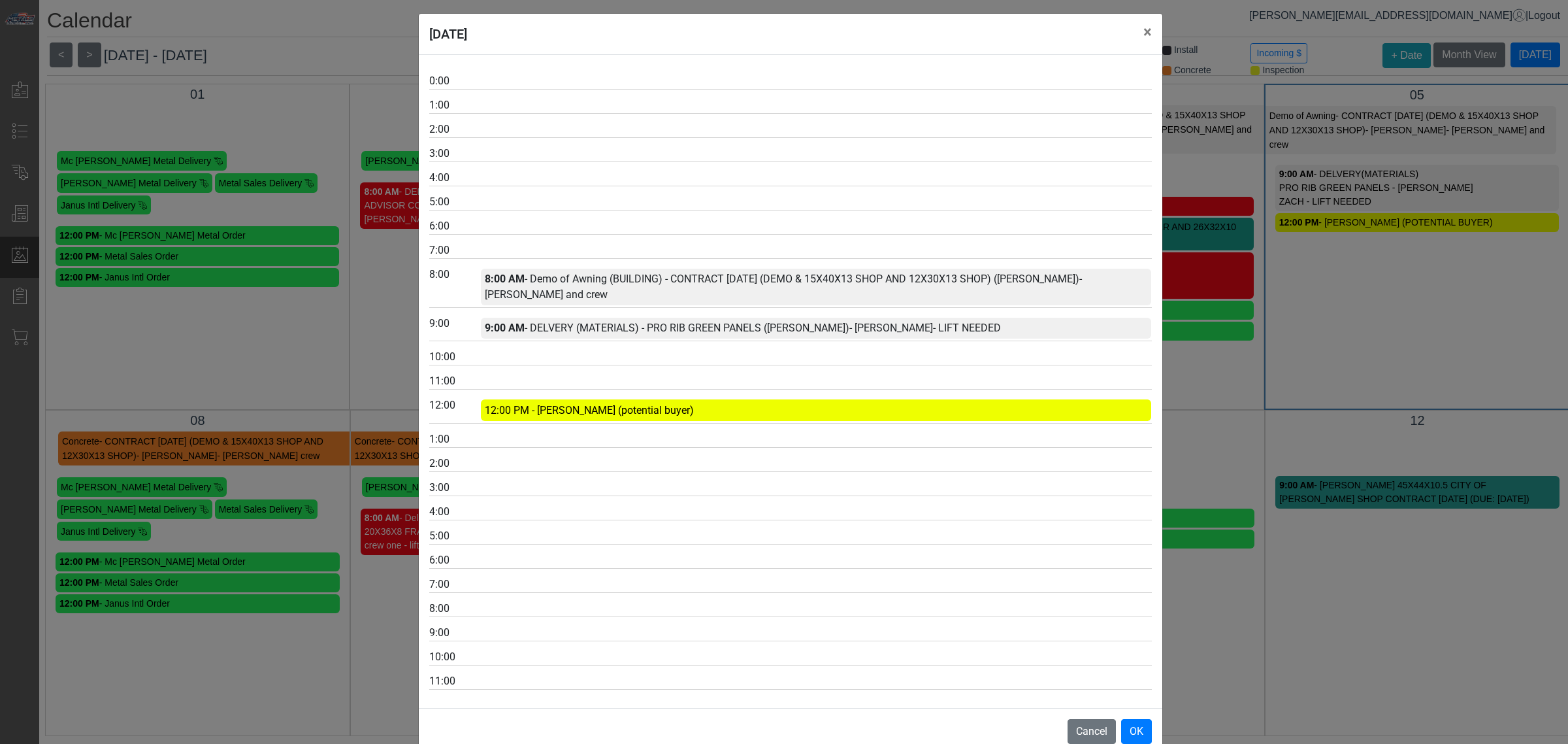
drag, startPoint x: 1310, startPoint y: 379, endPoint x: 1288, endPoint y: 383, distance: 22.4
click at [1310, 380] on div "[DATE] × 0:00 1:00 2:00 3:00 4:00 5:00 6:00 7:00 8:00 8:00 AM - Demo of Awning …" at bounding box center [784, 372] width 1568 height 744
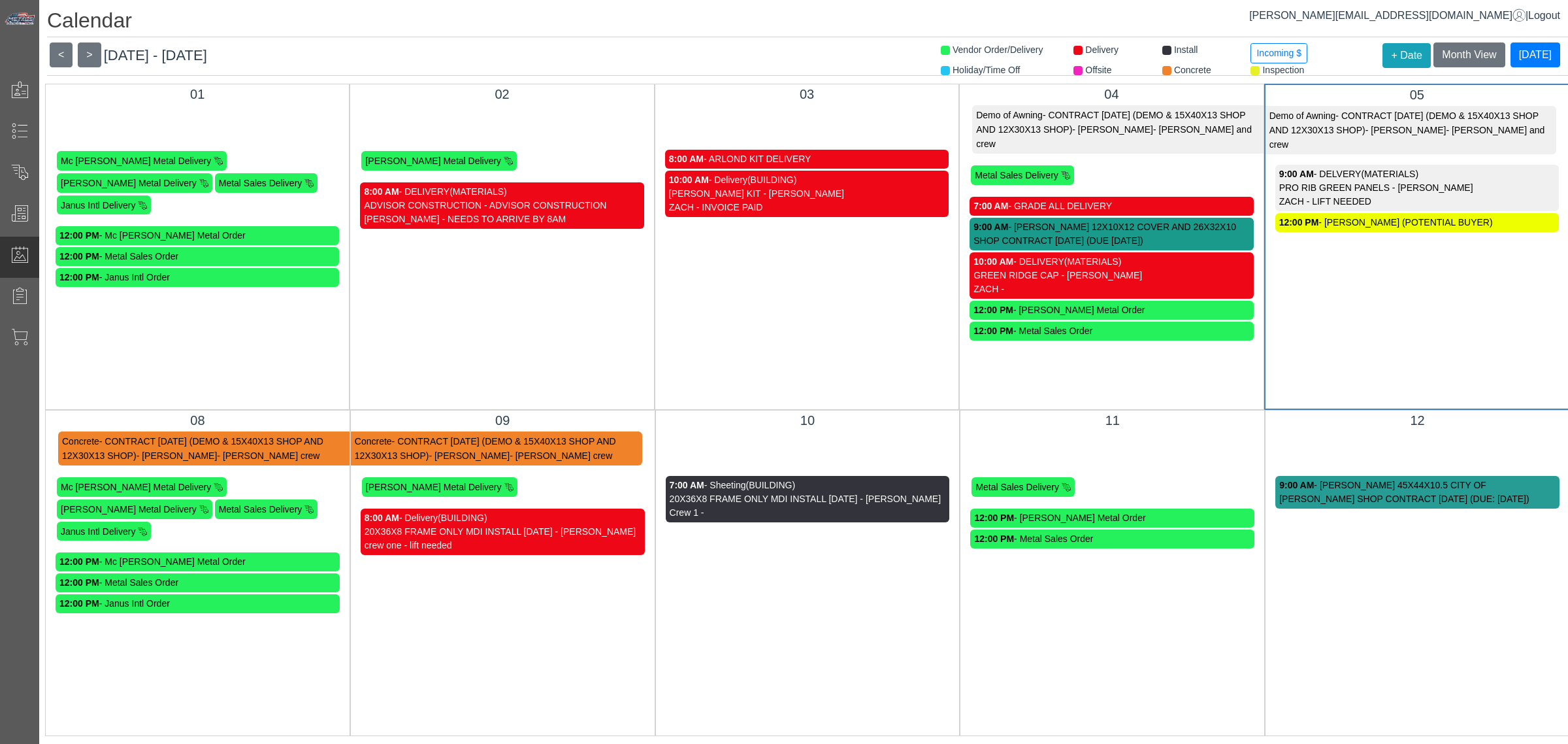
scroll to position [0, 0]
